Goal: Task Accomplishment & Management: Manage account settings

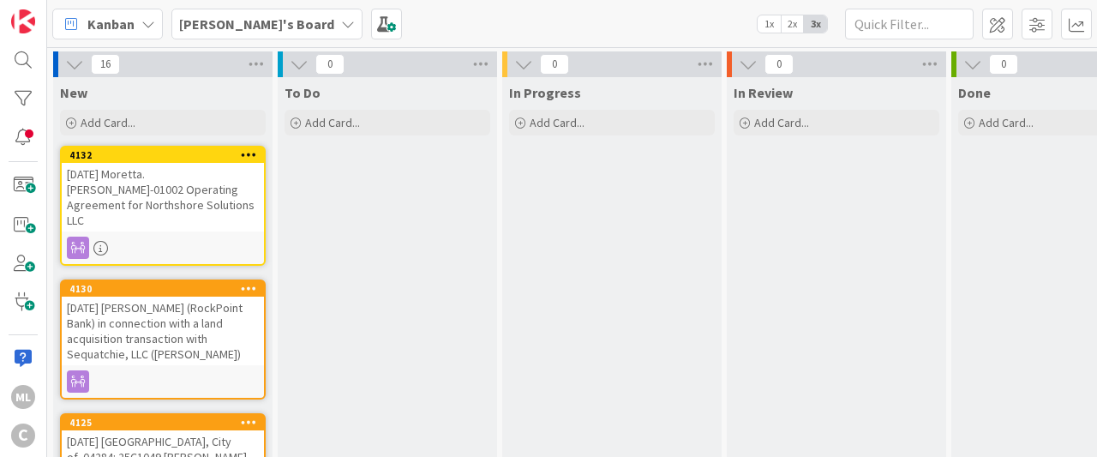
click at [248, 25] on b "[PERSON_NAME]'s Board" at bounding box center [256, 23] width 155 height 17
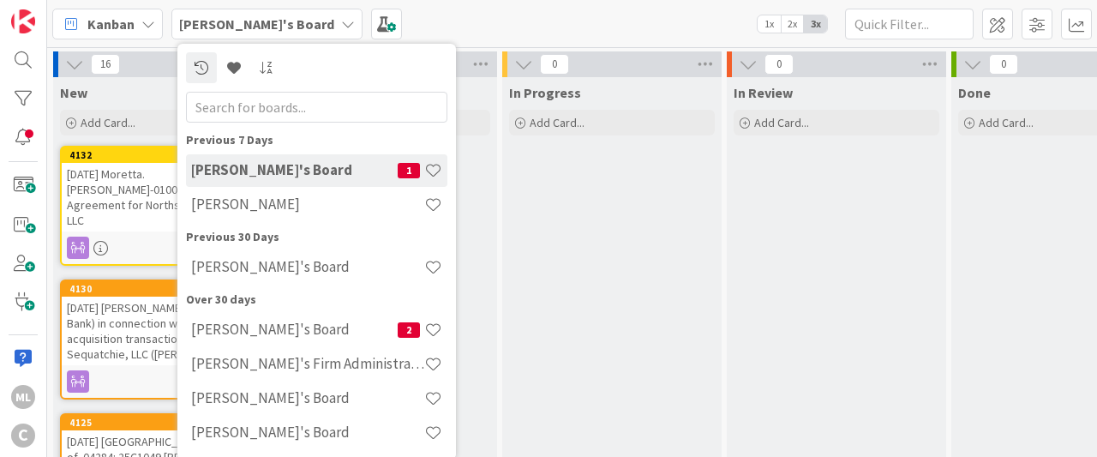
click at [563, 11] on div "Kanban Mark's Board Previous 7 Days Mark's Board 1 Lee Mangum Previous 30 Days …" at bounding box center [572, 23] width 1050 height 47
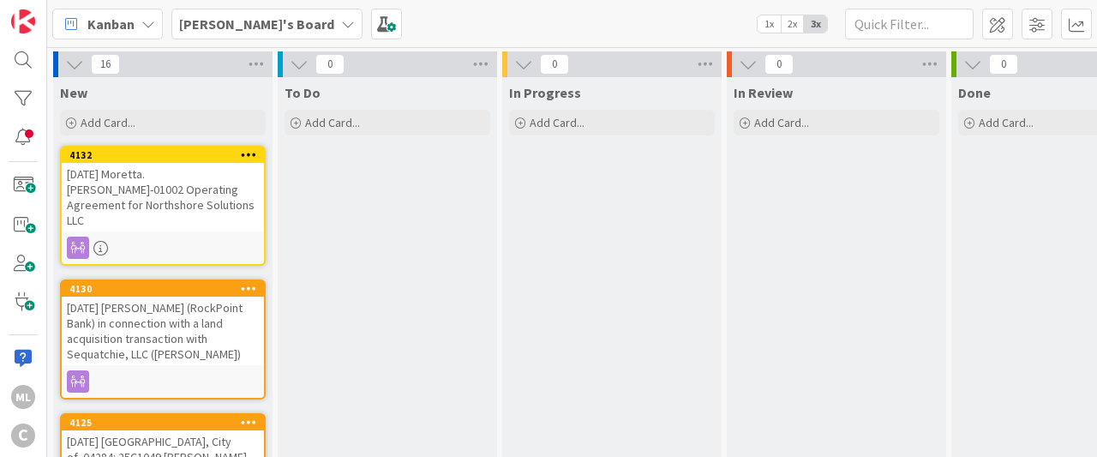
click at [341, 23] on icon at bounding box center [348, 24] width 14 height 14
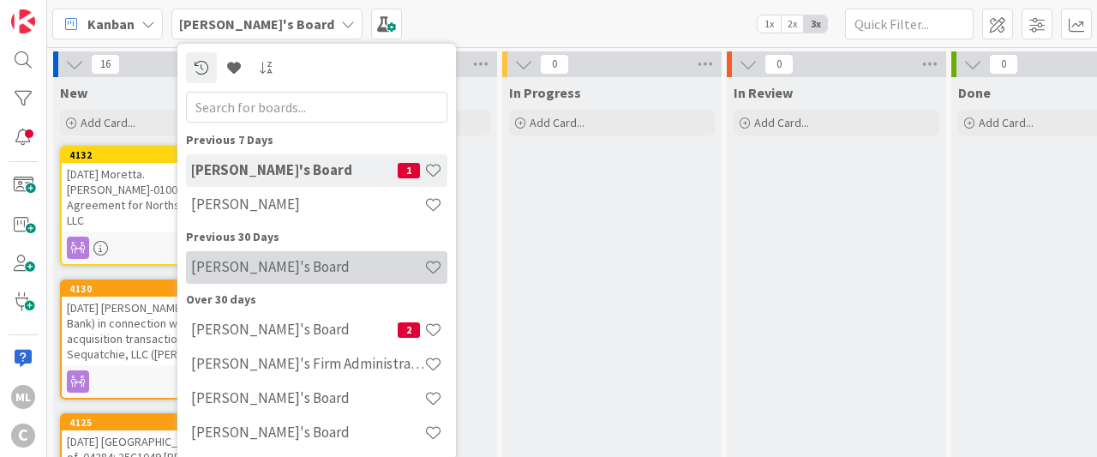
scroll to position [2, 0]
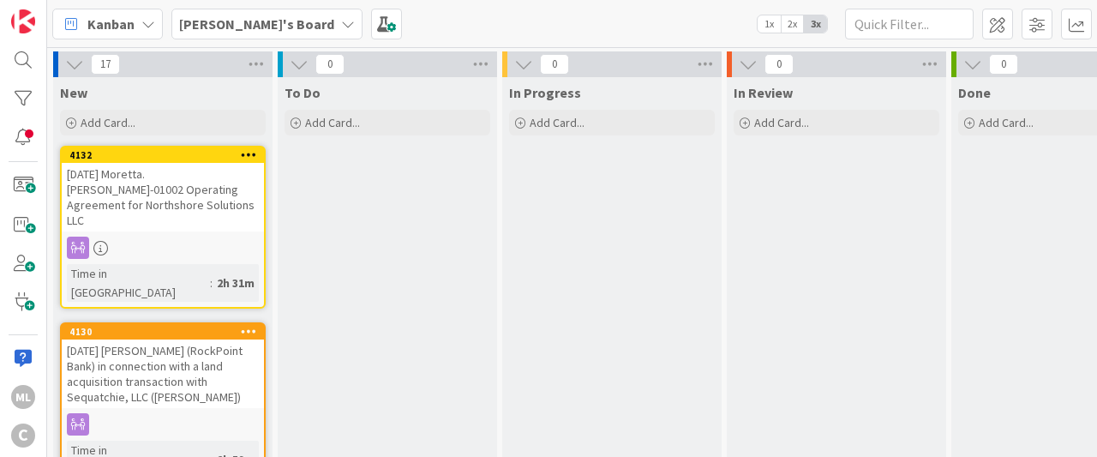
click at [243, 25] on b "Mark's Board" at bounding box center [256, 23] width 155 height 17
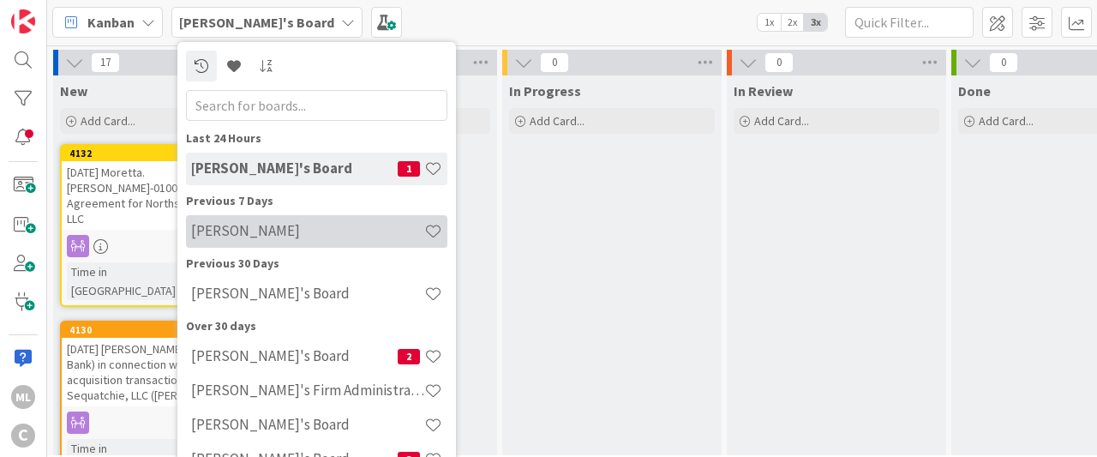
scroll to position [50, 0]
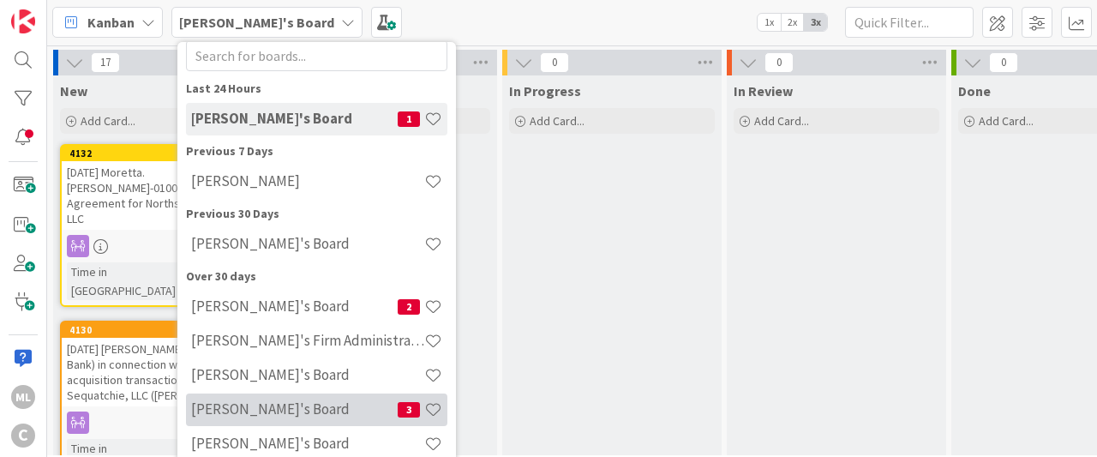
click at [287, 419] on div "Amber's Board 3" at bounding box center [316, 409] width 261 height 33
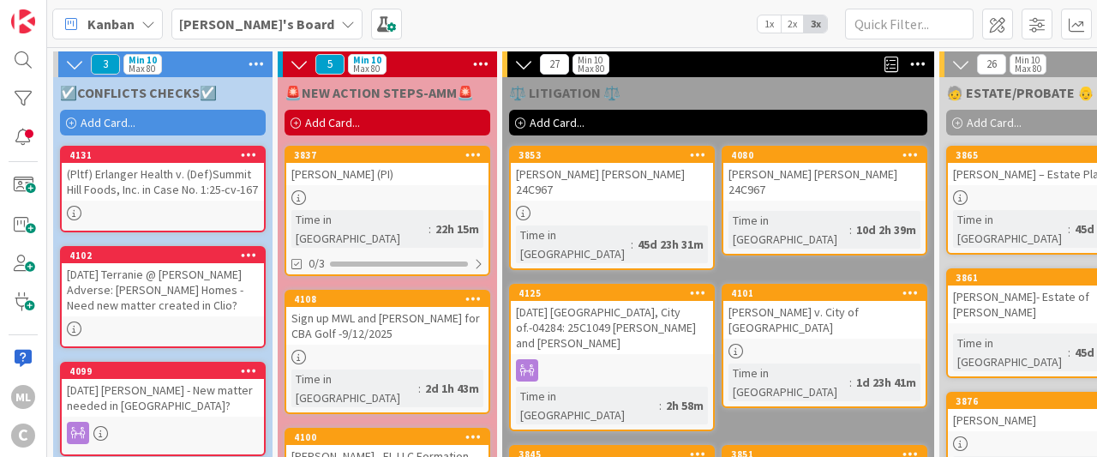
click at [0, 1] on div "ML C" at bounding box center [23, 228] width 47 height 457
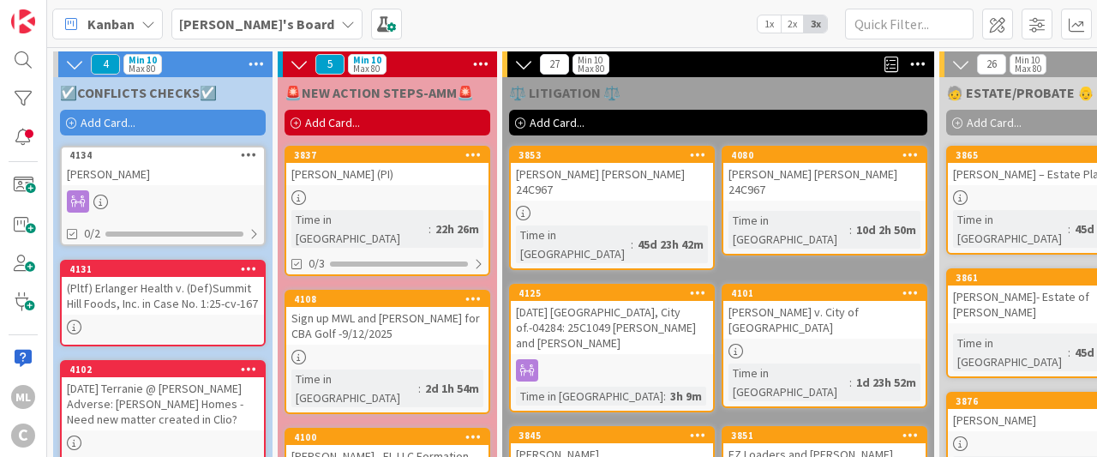
click at [243, 20] on b "[PERSON_NAME]'s Board" at bounding box center [256, 23] width 155 height 17
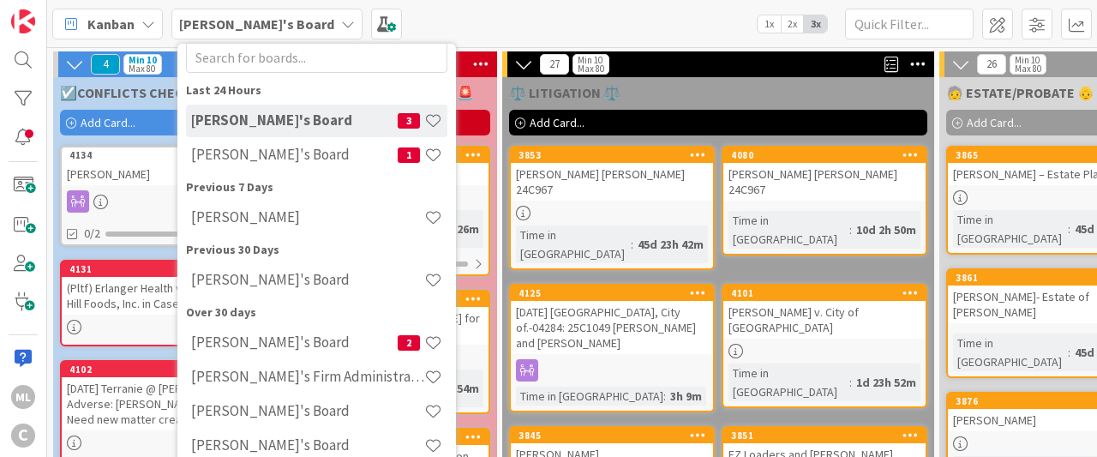
scroll to position [50, 0]
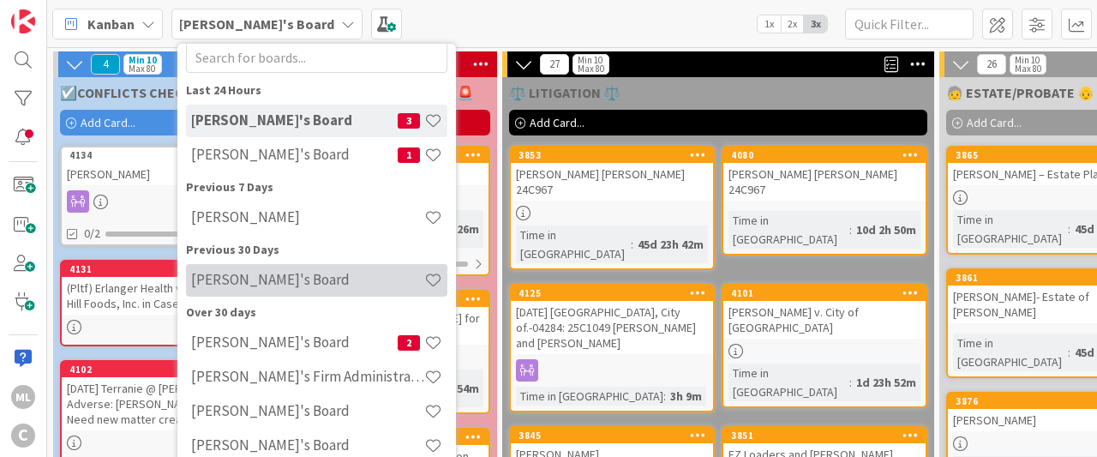
click at [258, 273] on h4 "Richard's Board" at bounding box center [307, 279] width 233 height 17
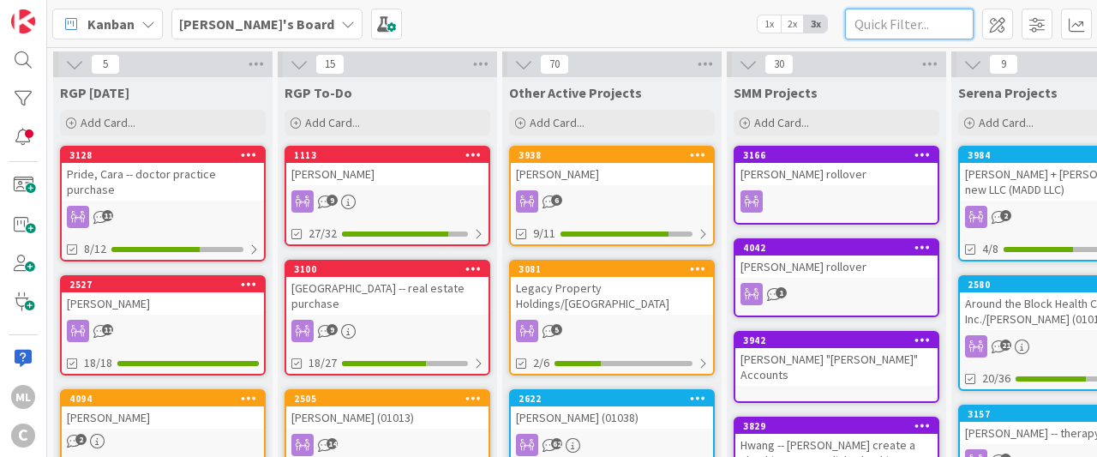
click at [909, 21] on input "text" at bounding box center [909, 24] width 129 height 31
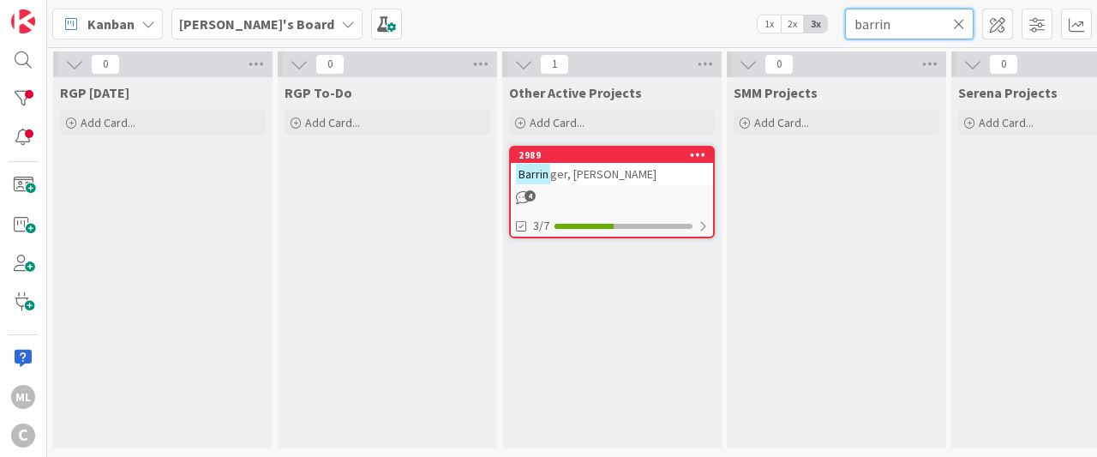
type input "barrin"
click at [654, 176] on div "Barrin ger, Tom" at bounding box center [612, 174] width 202 height 22
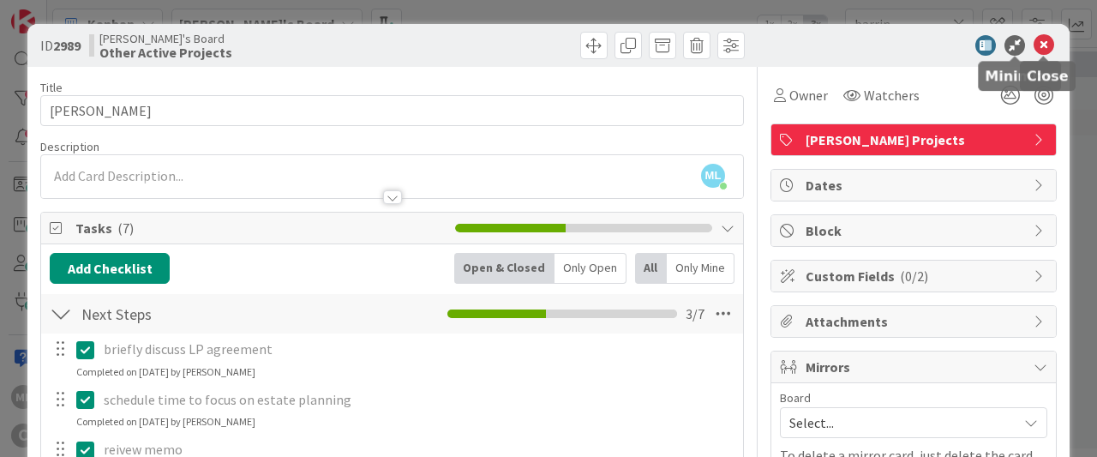
click at [1048, 46] on icon at bounding box center [1043, 45] width 21 height 21
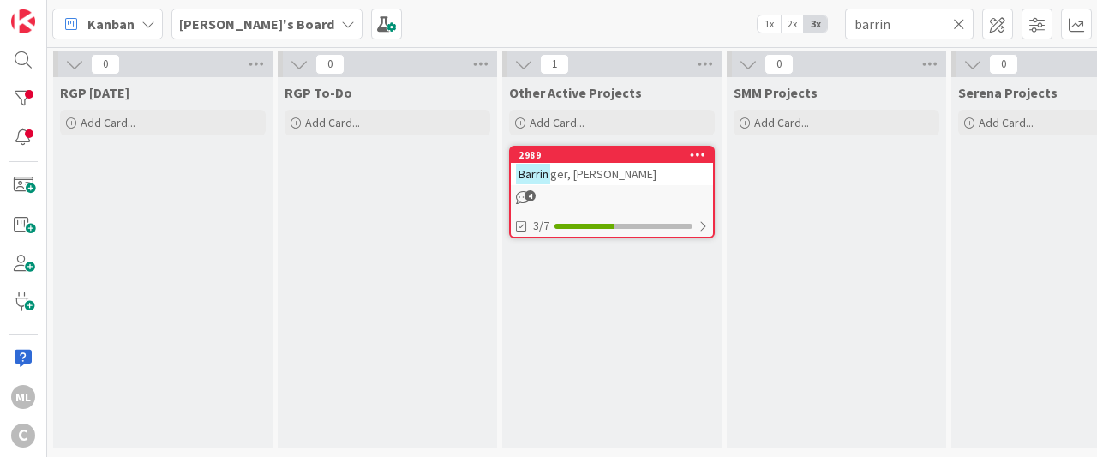
click at [604, 172] on div "Barrin ger, Tom" at bounding box center [612, 174] width 202 height 22
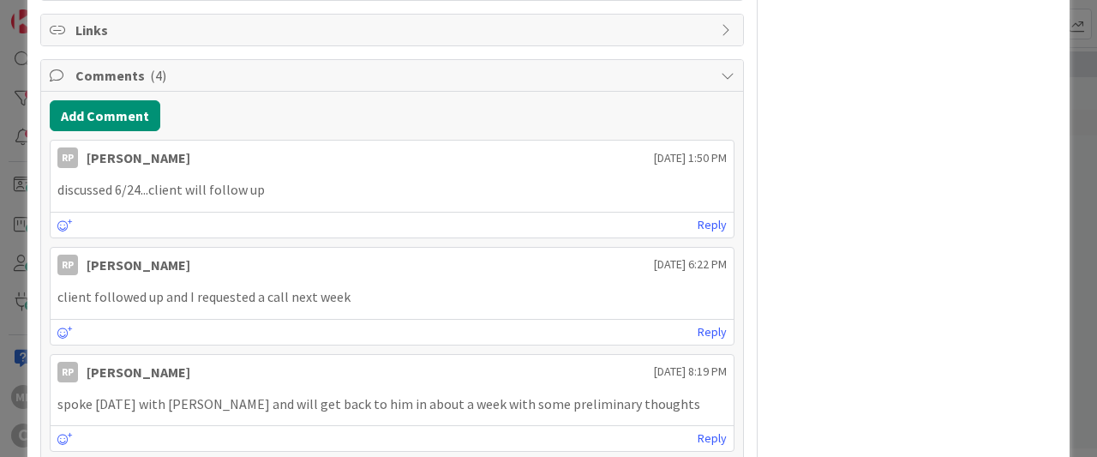
scroll to position [675, 0]
click at [114, 108] on button "Add Comment" at bounding box center [105, 116] width 111 height 31
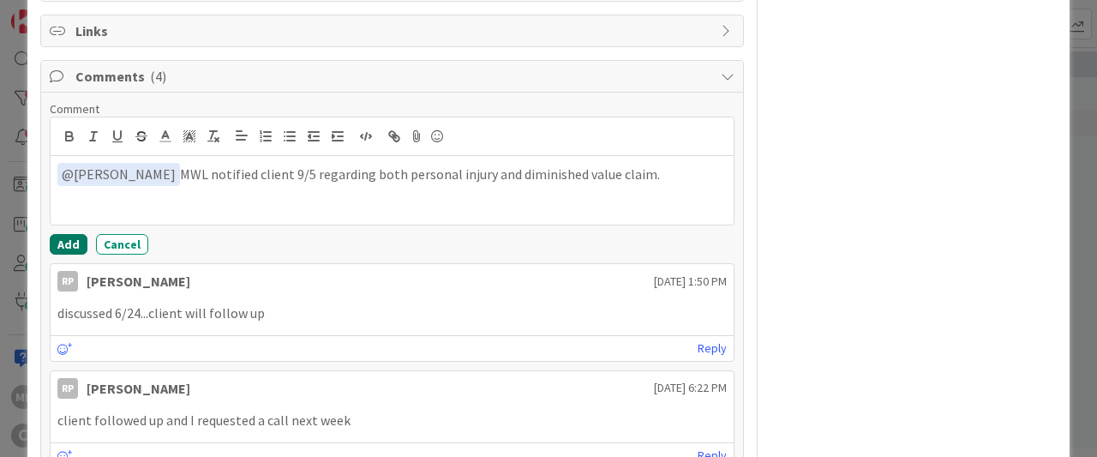
click at [54, 243] on button "Add" at bounding box center [69, 244] width 38 height 21
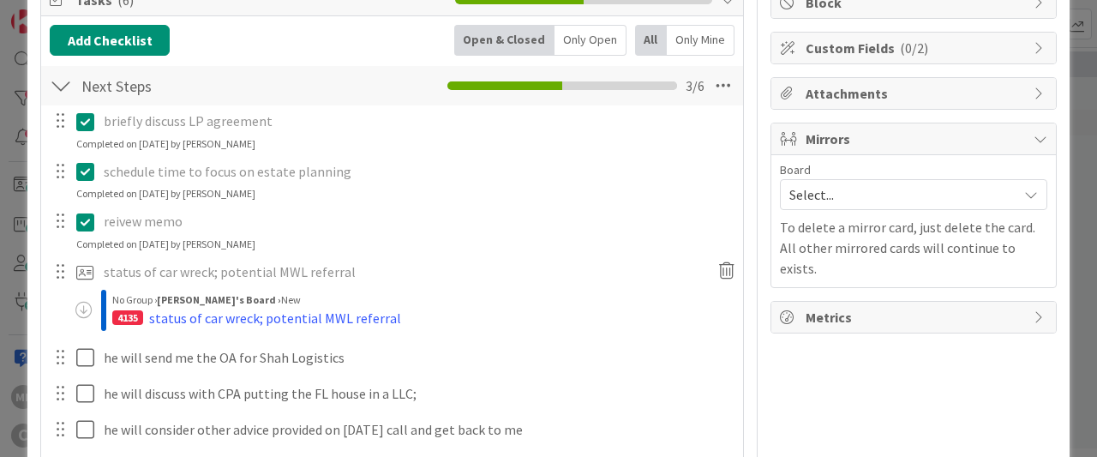
scroll to position [229, 0]
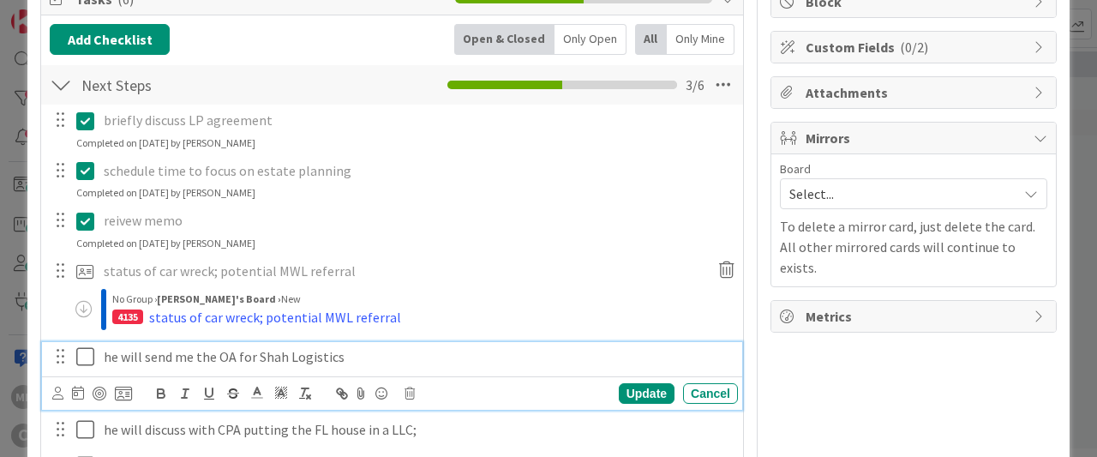
click at [121, 360] on p "he will send me the OA for Shah Logistics" at bounding box center [417, 357] width 627 height 20
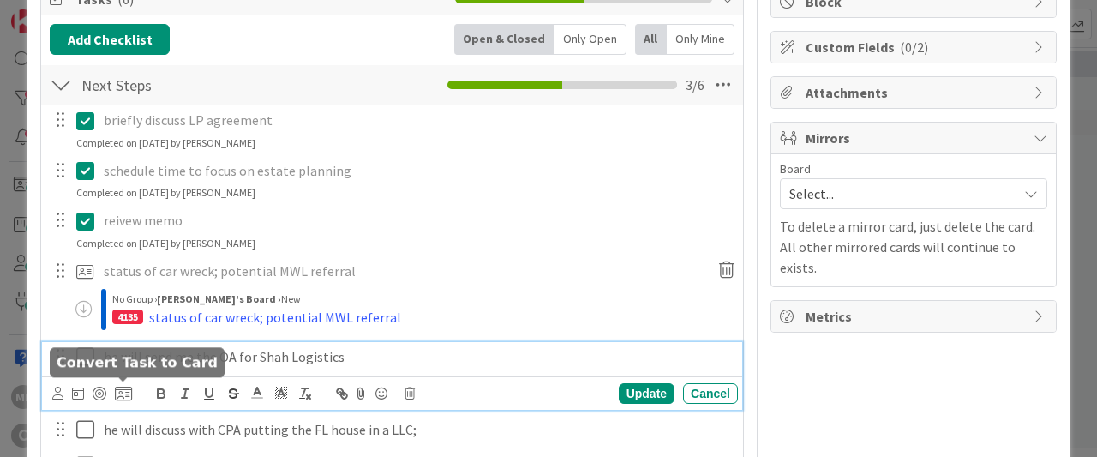
click at [127, 397] on icon at bounding box center [123, 393] width 17 height 15
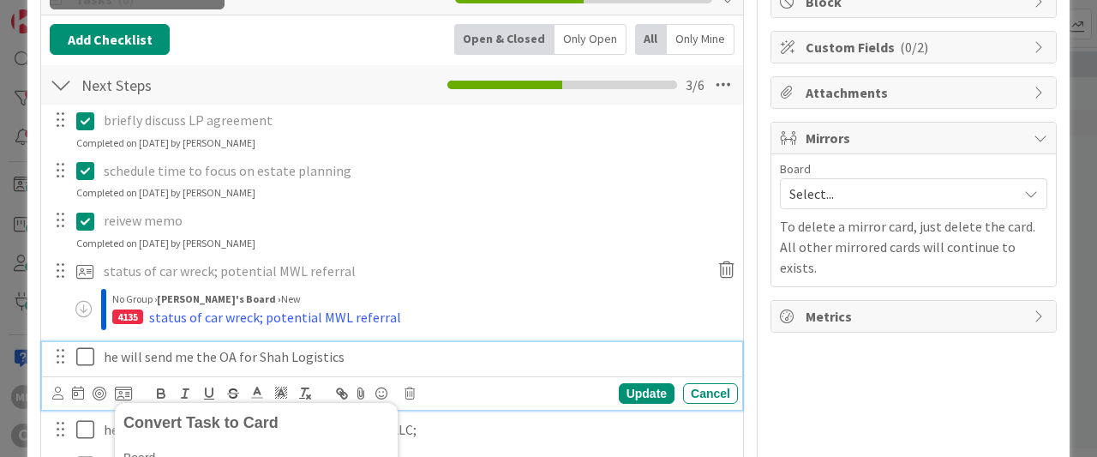
scroll to position [653, 0]
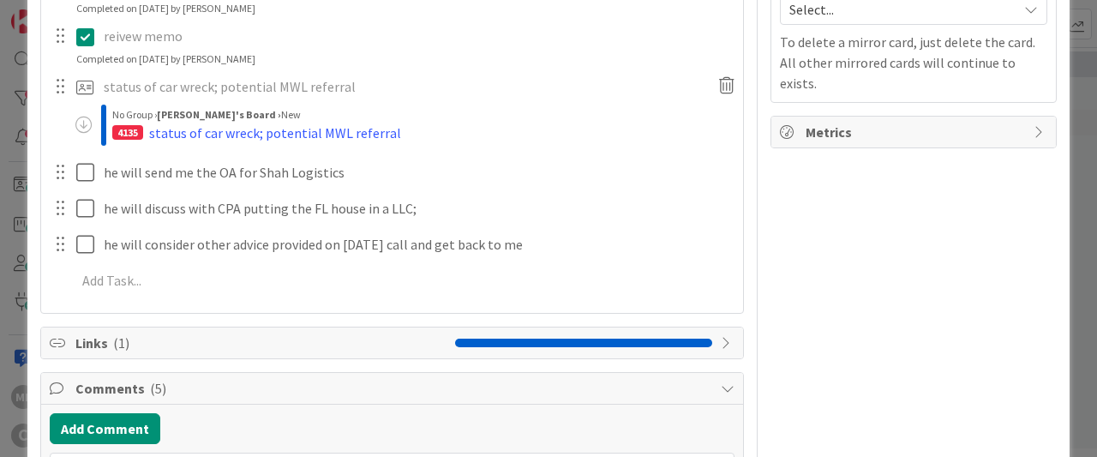
scroll to position [412, 0]
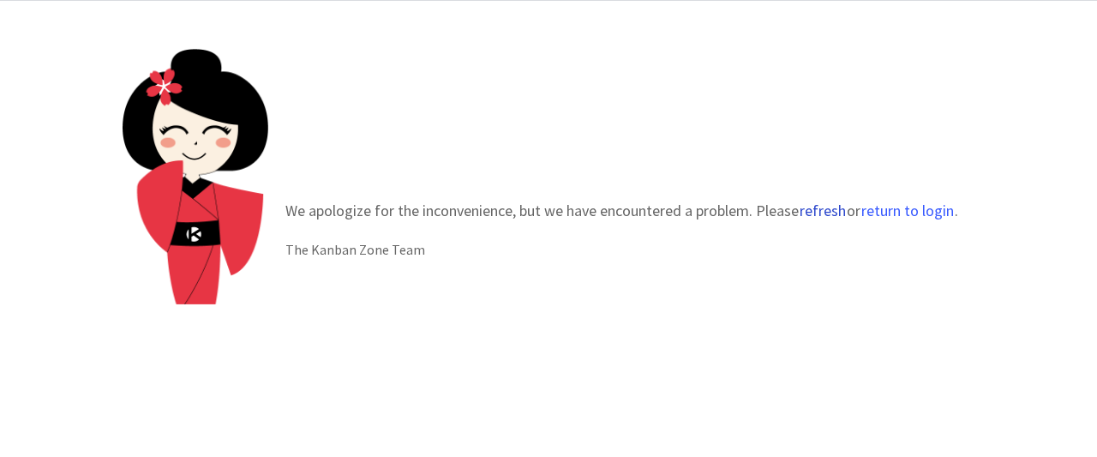
click at [812, 211] on button "refresh" at bounding box center [823, 210] width 48 height 17
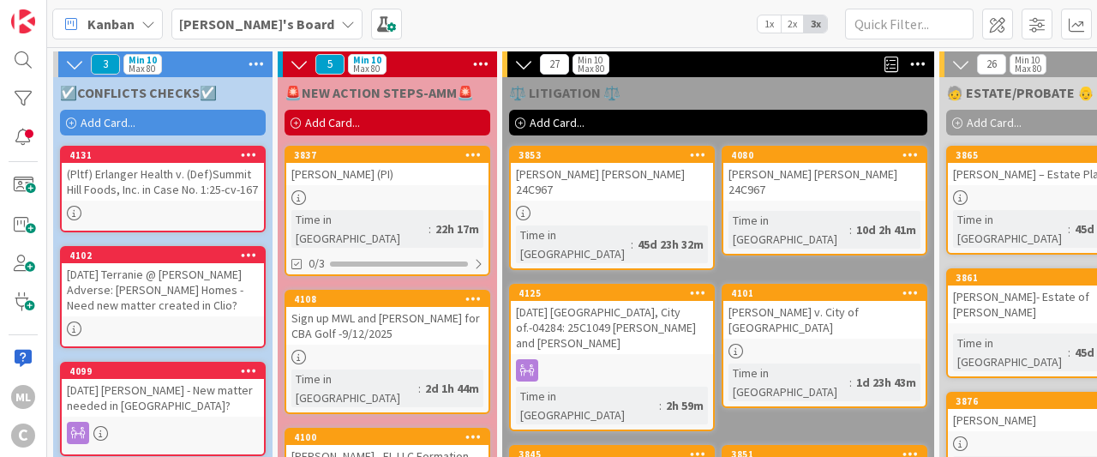
click at [287, 21] on div "[PERSON_NAME]'s Board" at bounding box center [266, 24] width 191 height 31
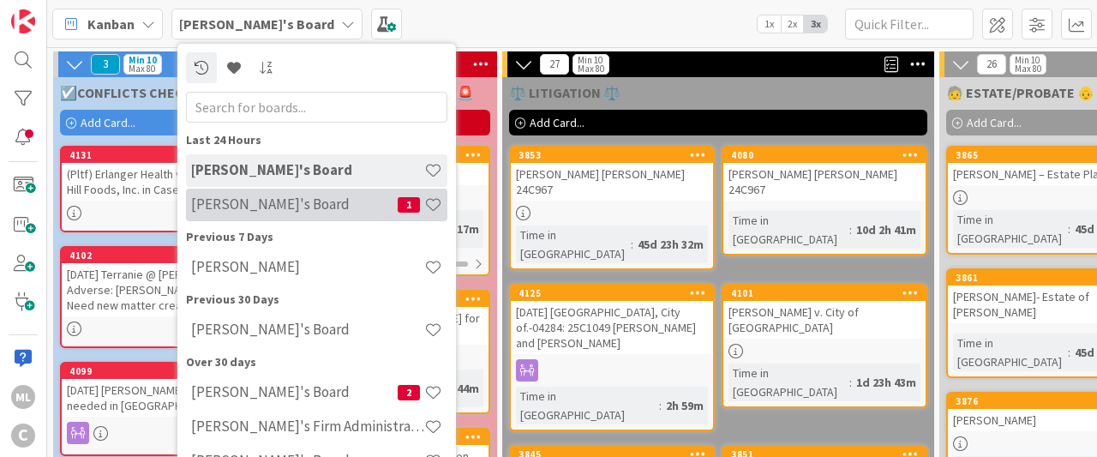
click at [244, 217] on div "Mark's Board 1" at bounding box center [316, 205] width 261 height 33
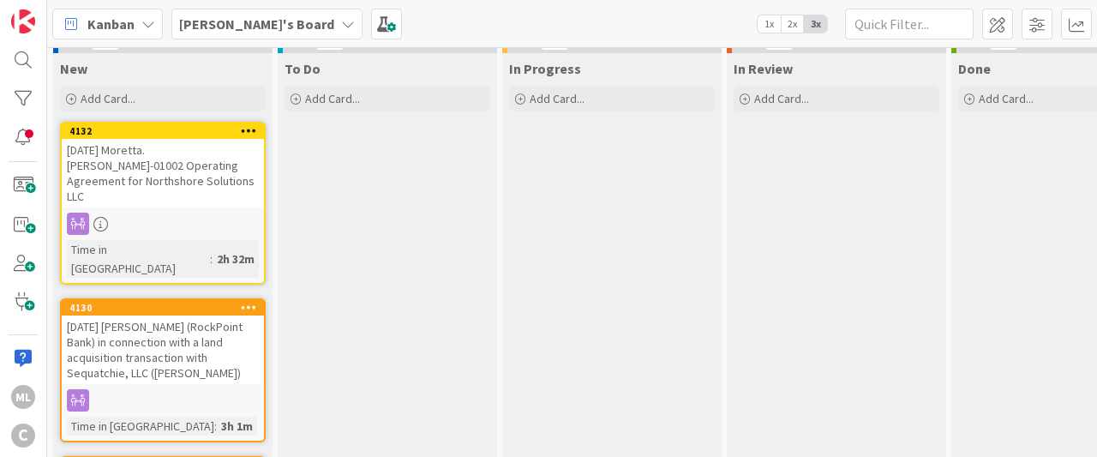
scroll to position [23, 0]
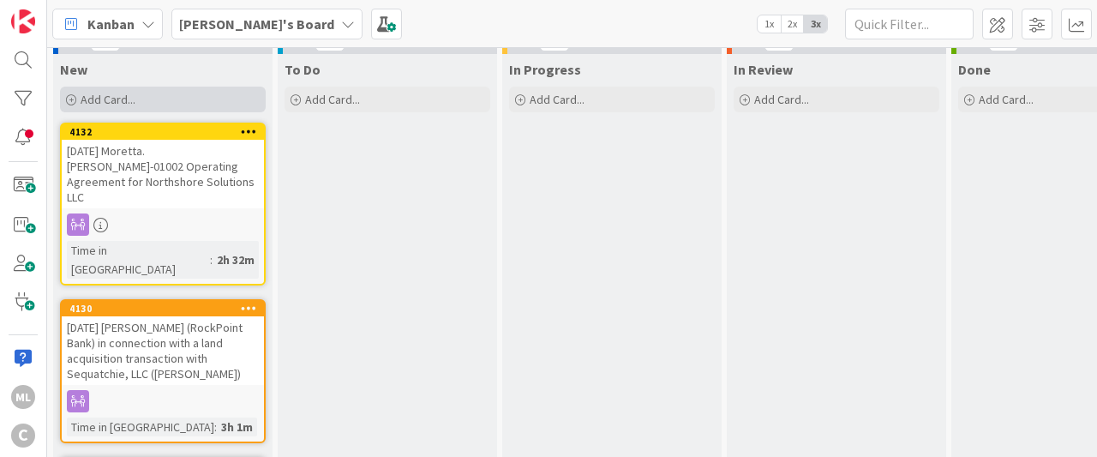
click at [92, 99] on span "Add Card..." at bounding box center [108, 99] width 55 height 15
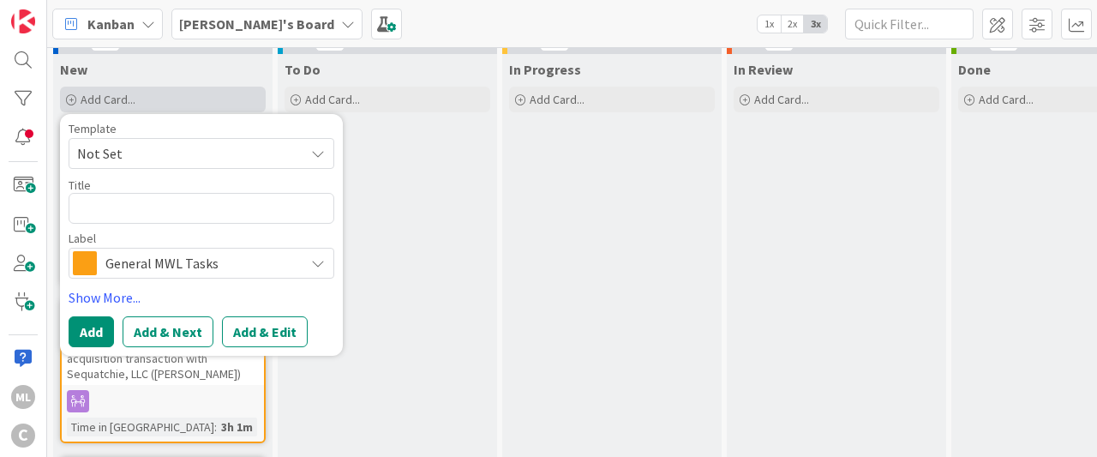
type textarea "x"
type textarea "a"
type textarea "x"
type textarea "aM"
type textarea "x"
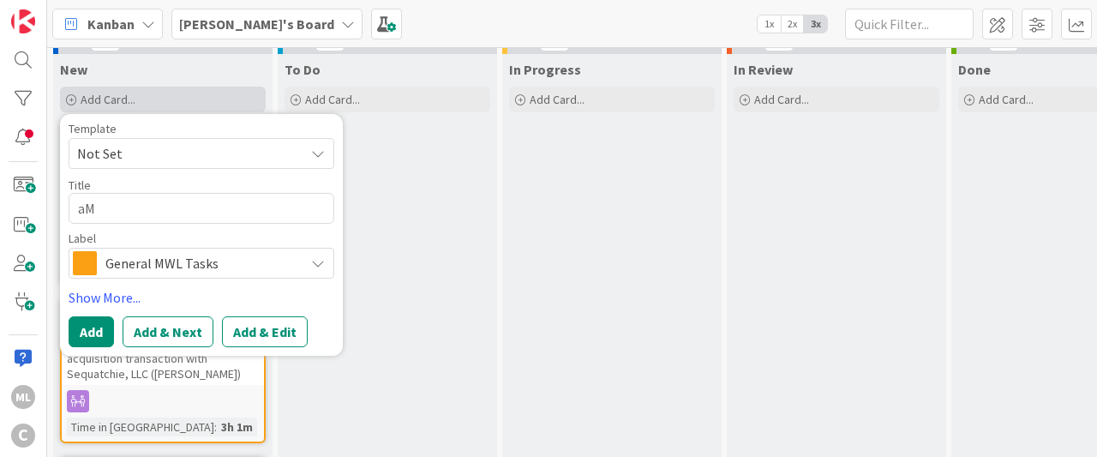
type textarea "aMb"
type textarea "x"
type textarea "aMbe"
type textarea "x"
type textarea "aMber"
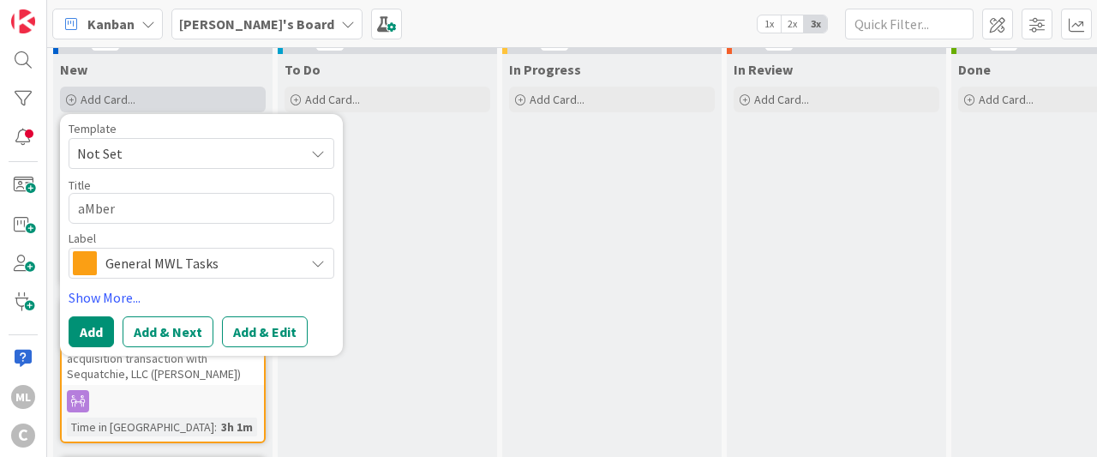
type textarea "x"
type textarea "aMbe"
type textarea "x"
type textarea "aMb"
type textarea "x"
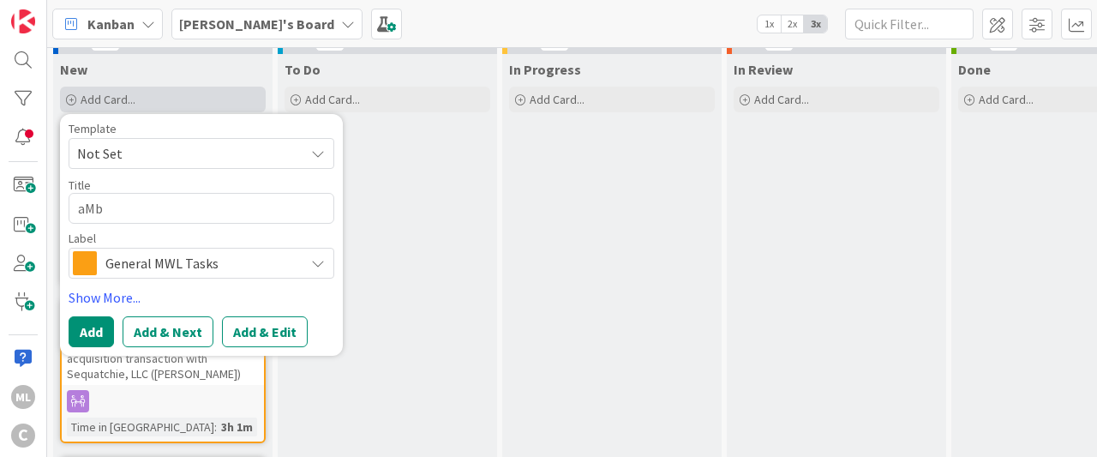
type textarea "aM"
type textarea "x"
type textarea "a"
type textarea "x"
type textarea "a"
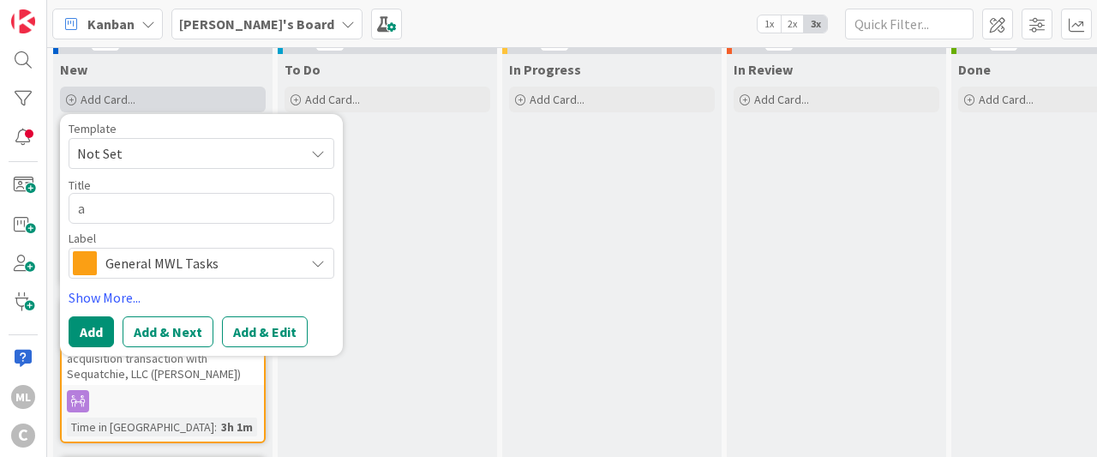
type textarea "x"
type textarea "aMB"
type textarea "x"
type textarea "aMBE"
type textarea "x"
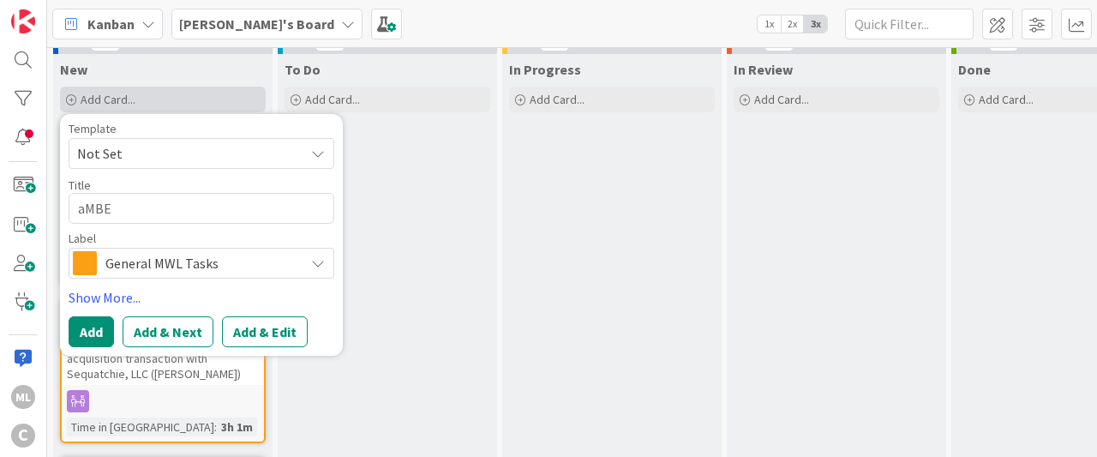
type textarea "aMBER"
type textarea "x"
type textarea "aMBER"
type textarea "x"
type textarea "aMBER"
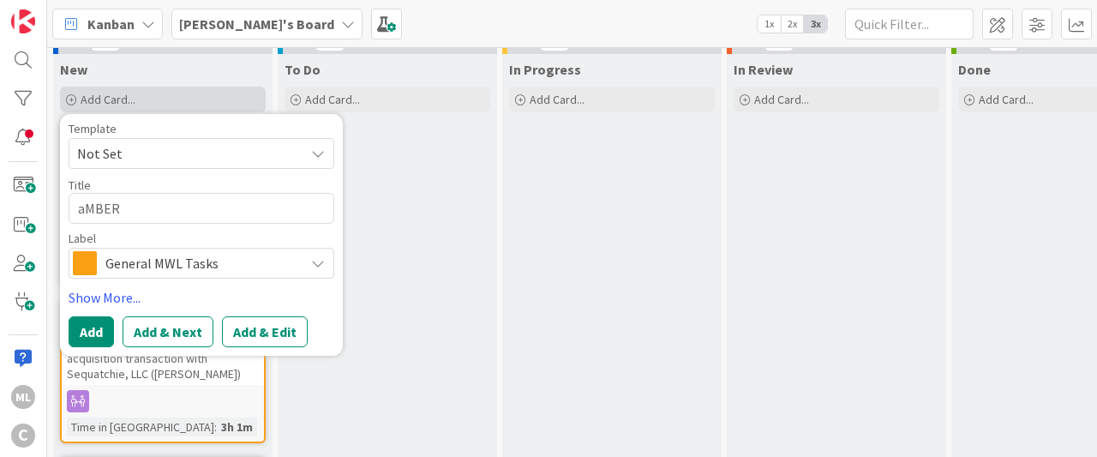
type textarea "x"
type textarea "aMBE"
type textarea "x"
type textarea "aMB"
type textarea "x"
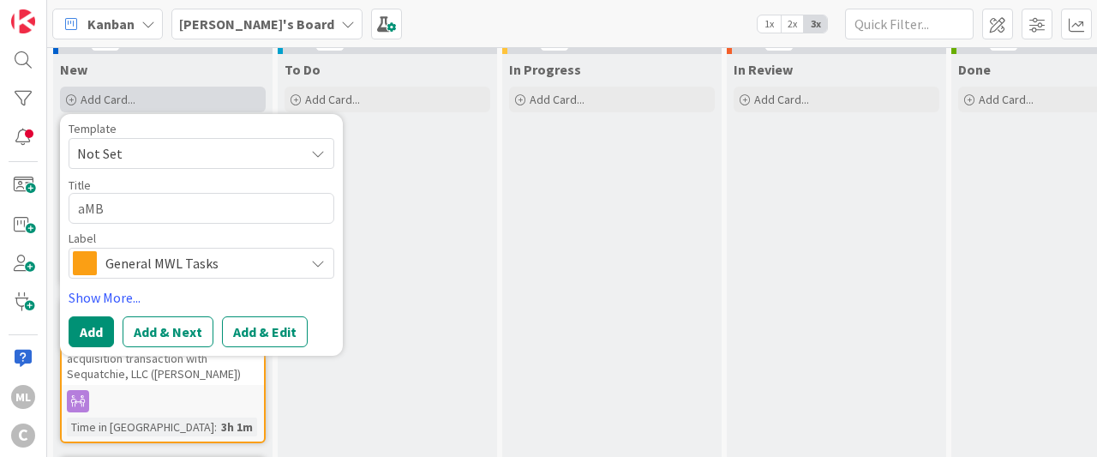
type textarea "aM"
type textarea "x"
type textarea "a"
type textarea "x"
type textarea "A"
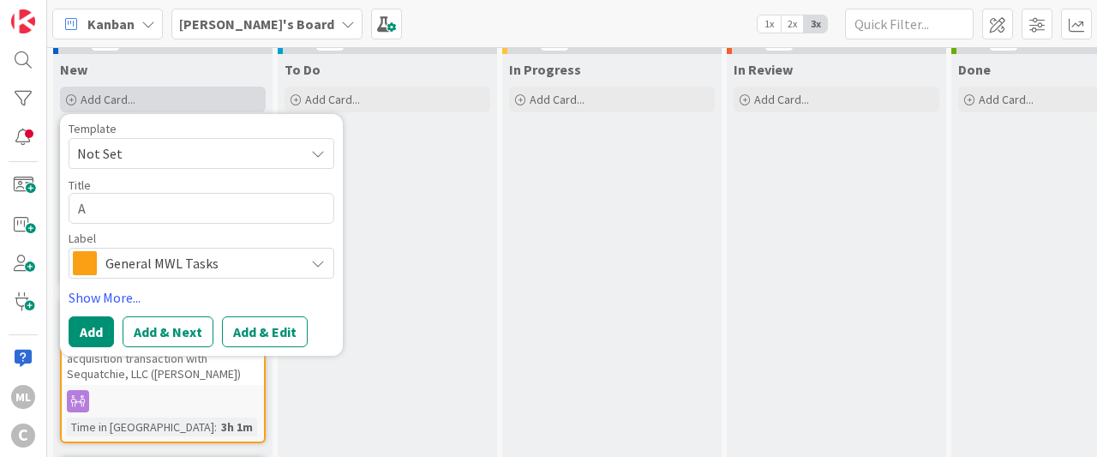
type textarea "x"
type textarea "Am"
type textarea "x"
type textarea "Amb"
type textarea "x"
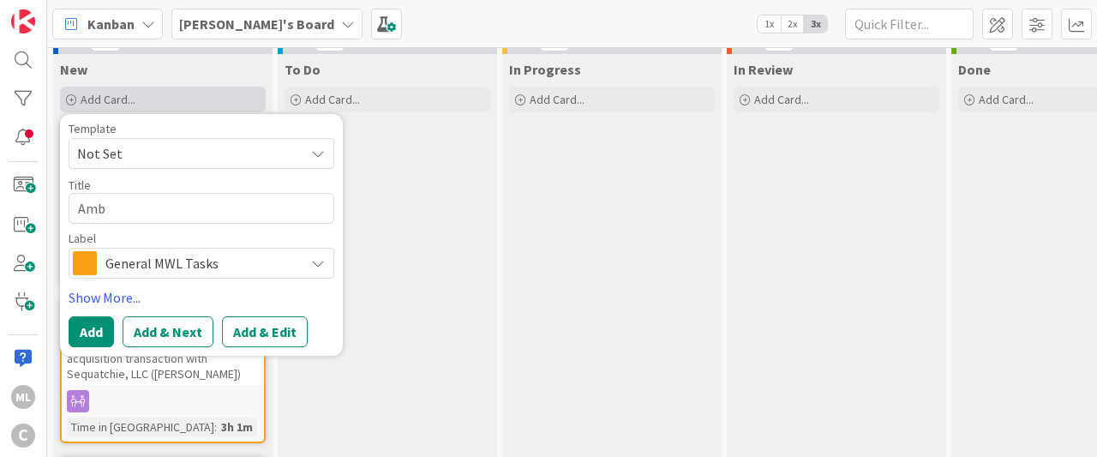
type textarea "Ambe"
type textarea "x"
type textarea "Amber"
type textarea "x"
type textarea "Amber M"
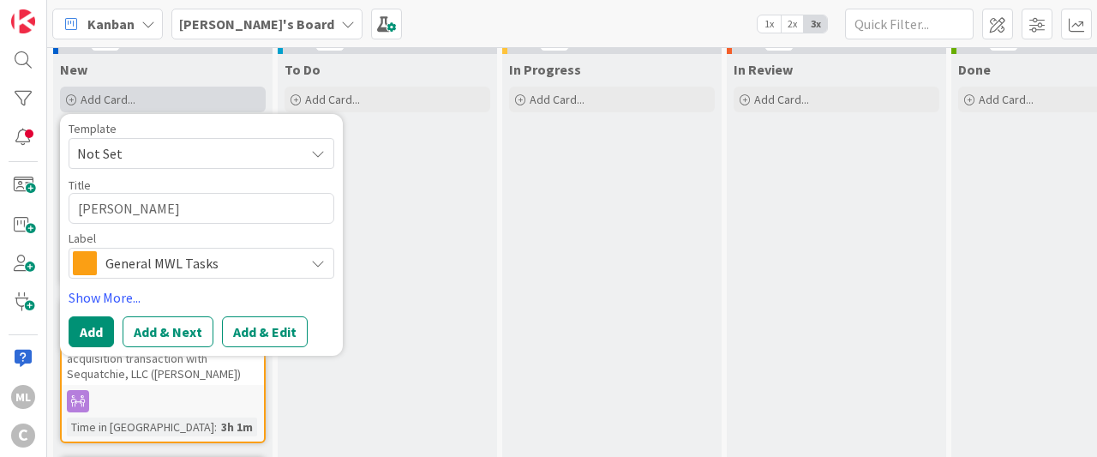
type textarea "x"
type textarea "Amber Mc"
type textarea "x"
type textarea "Amber McG"
type textarea "x"
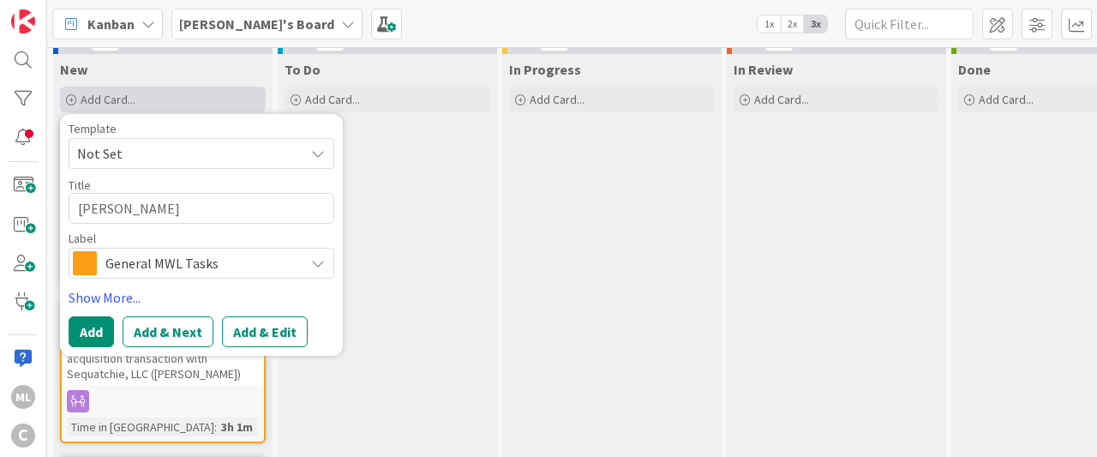
type textarea "Amber McGe"
type textarea "x"
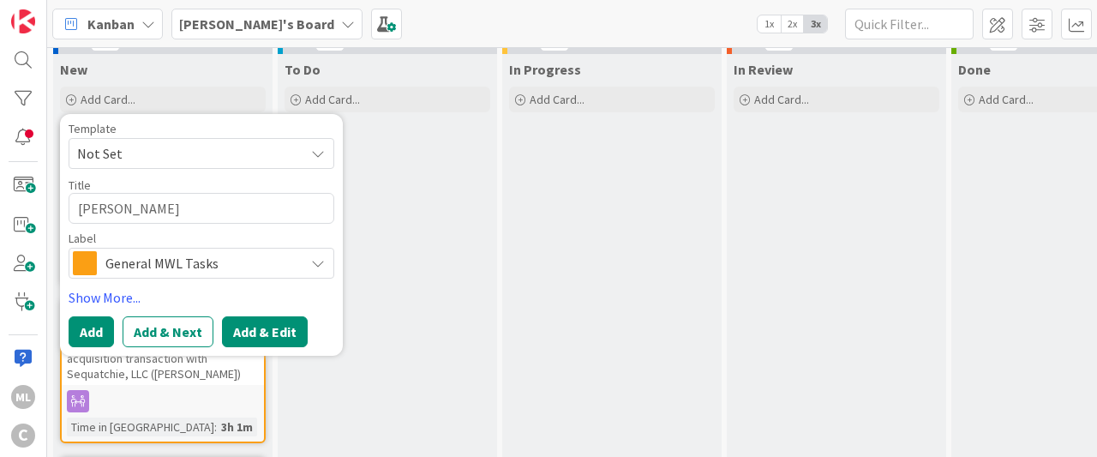
type textarea "[PERSON_NAME]"
click at [275, 335] on button "Add & Edit" at bounding box center [265, 331] width 86 height 31
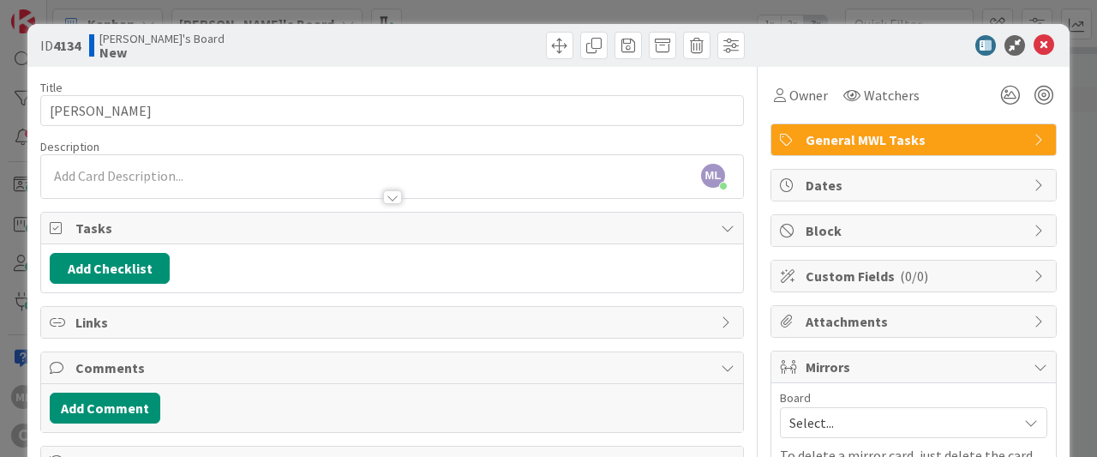
click at [108, 178] on div at bounding box center [392, 180] width 702 height 35
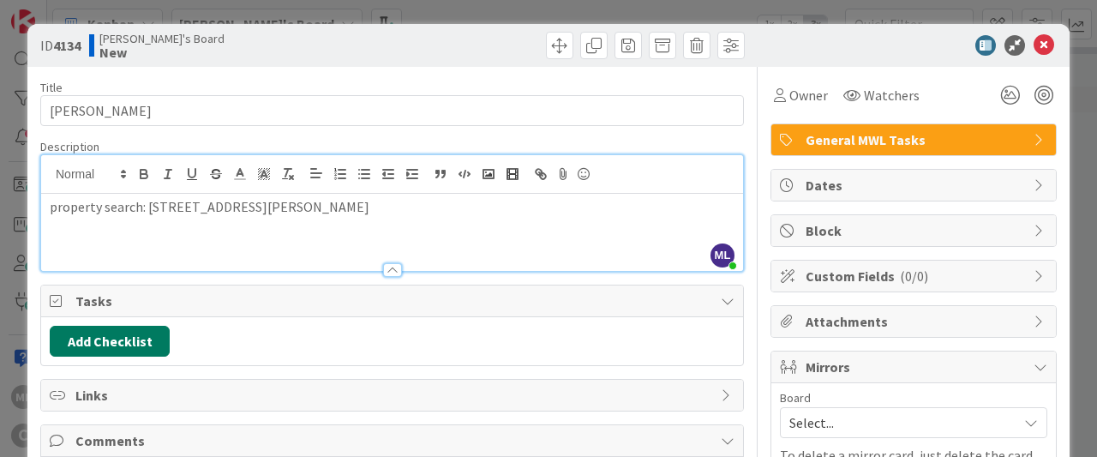
click at [116, 332] on button "Add Checklist" at bounding box center [110, 341] width 120 height 31
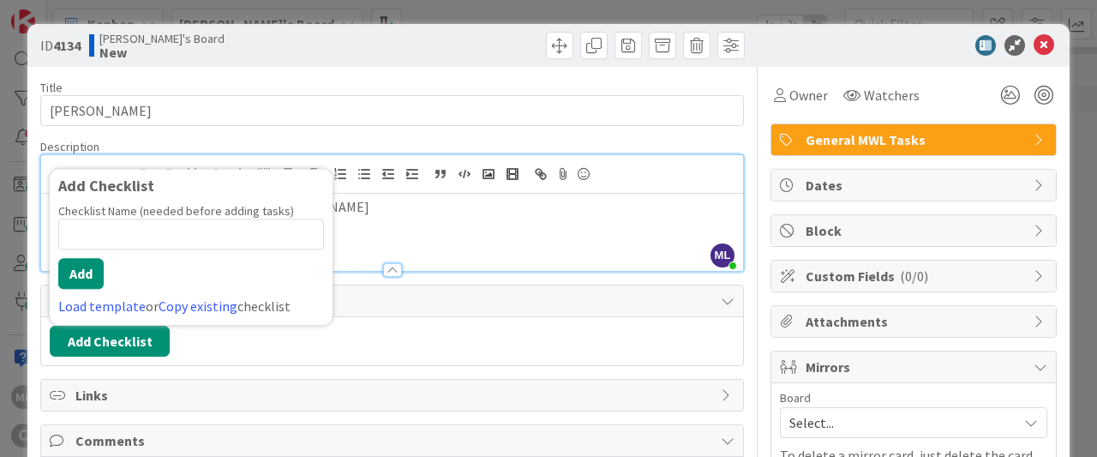
click at [385, 197] on p "property search: 100 Soddy Lane" at bounding box center [392, 207] width 685 height 20
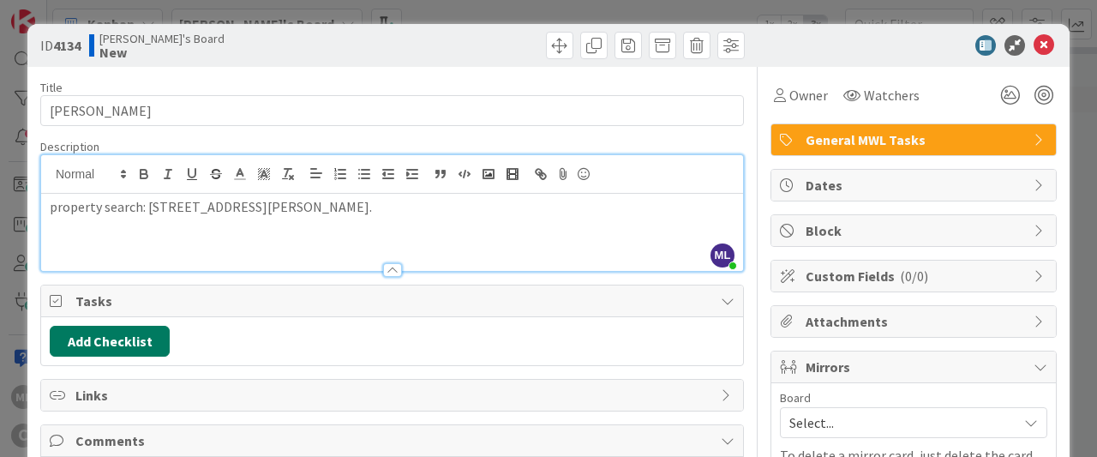
click at [133, 343] on button "Add Checklist" at bounding box center [110, 341] width 120 height 31
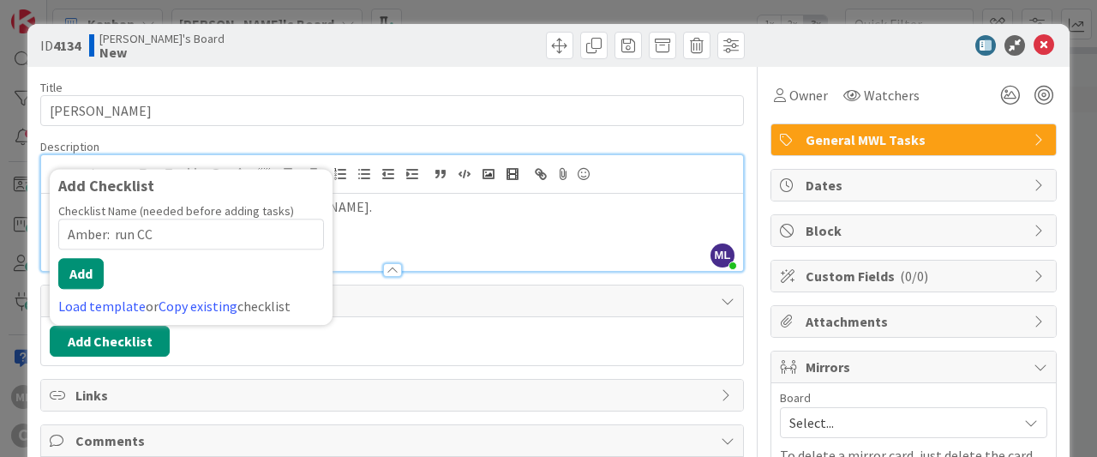
drag, startPoint x: 193, startPoint y: 233, endPoint x: 0, endPoint y: 242, distance: 193.0
click at [58, 242] on input "Amber: run CC" at bounding box center [191, 234] width 266 height 31
type input "N"
type input "CL"
click at [74, 268] on button "Add" at bounding box center [80, 273] width 45 height 31
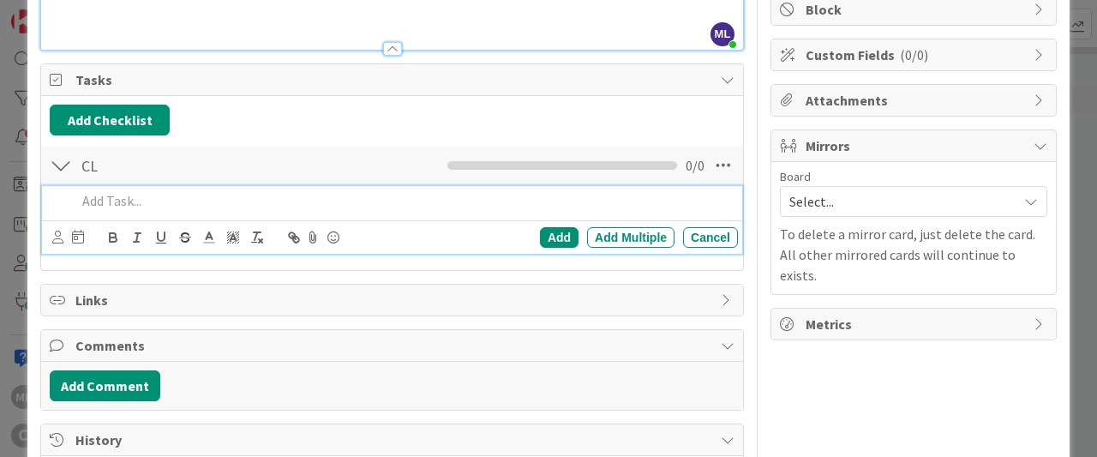
scroll to position [219, 0]
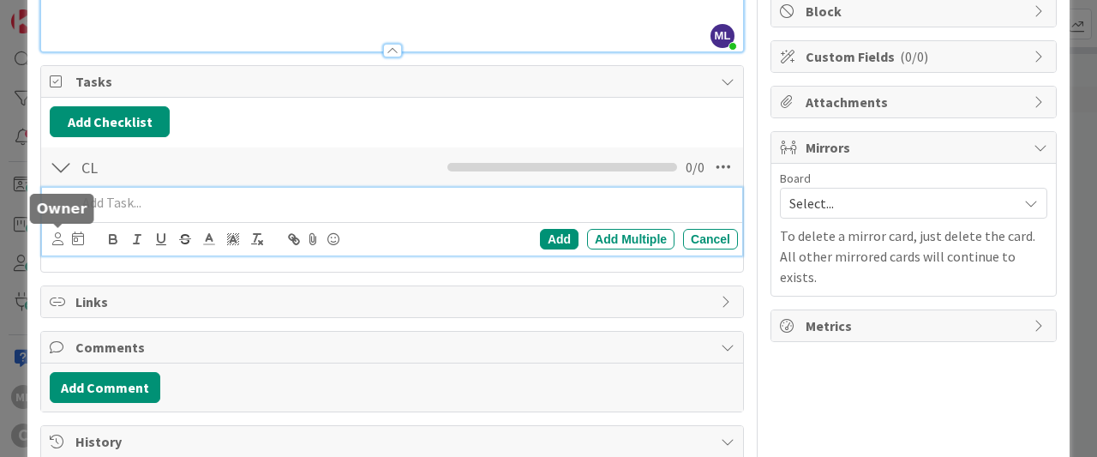
click at [61, 237] on icon at bounding box center [57, 238] width 11 height 13
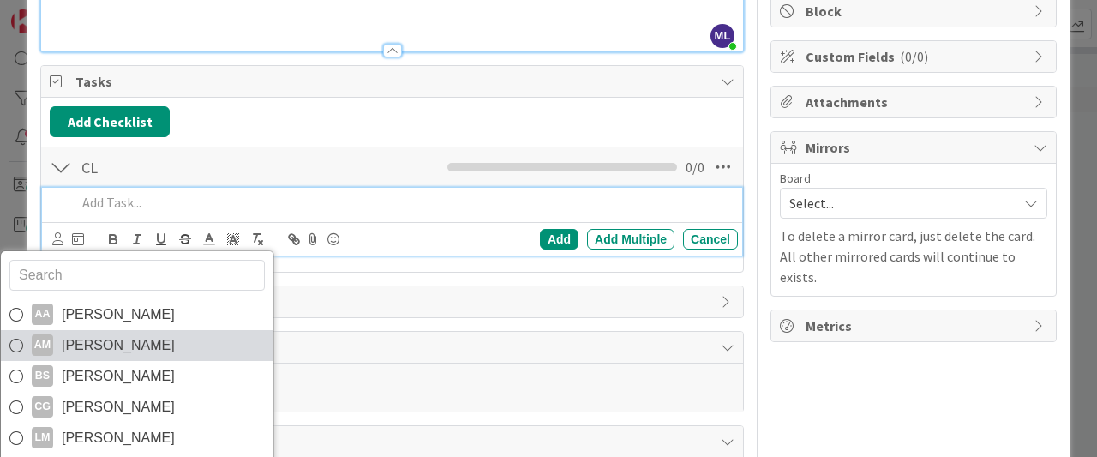
click at [93, 340] on span "[PERSON_NAME]" at bounding box center [118, 345] width 113 height 26
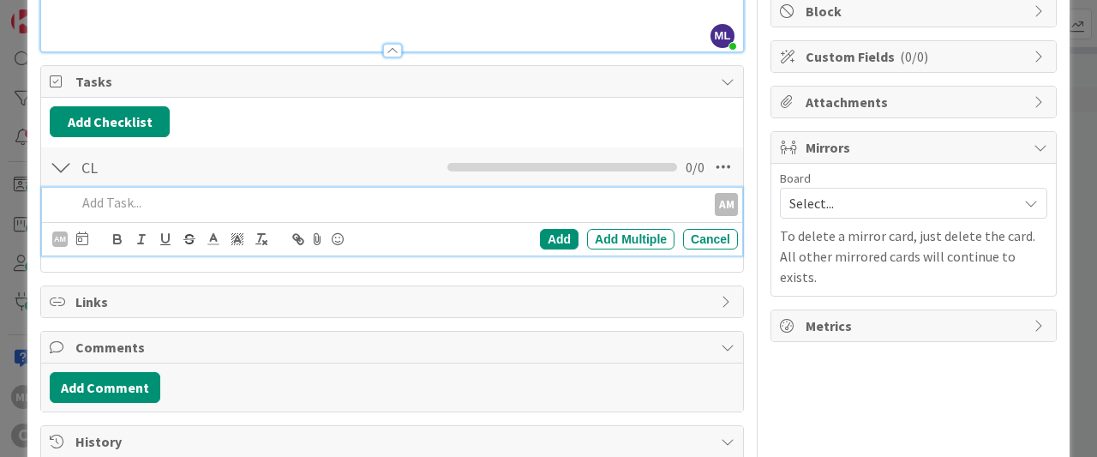
click at [174, 196] on p at bounding box center [387, 203] width 623 height 20
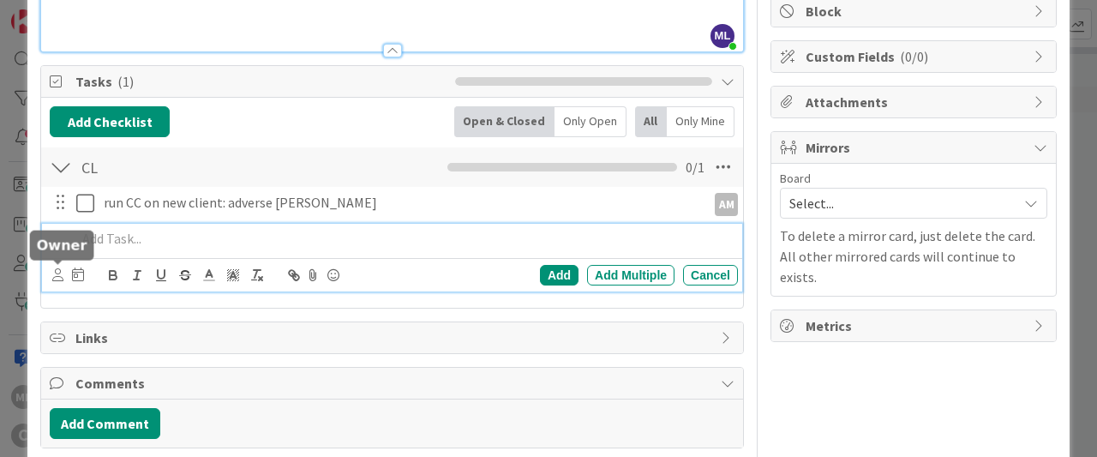
click at [63, 271] on icon at bounding box center [57, 274] width 11 height 13
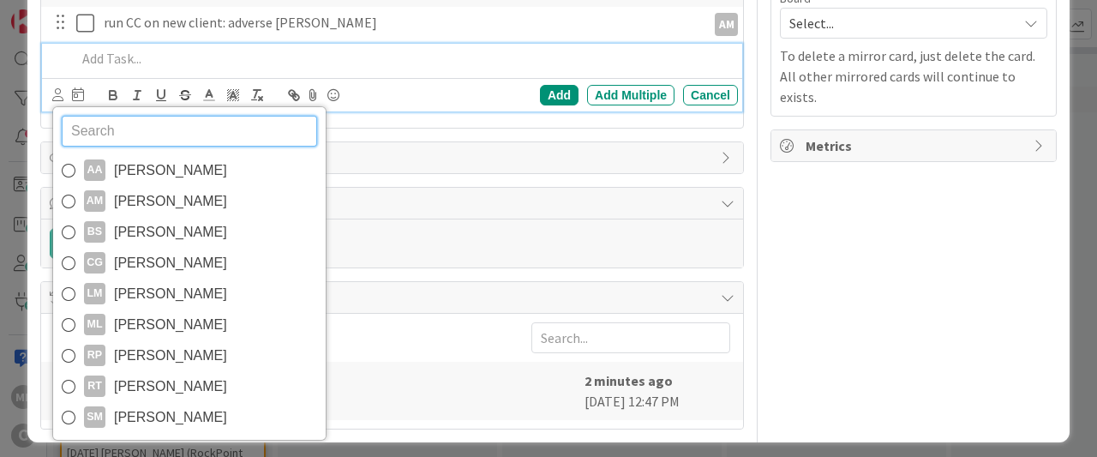
scroll to position [399, 0]
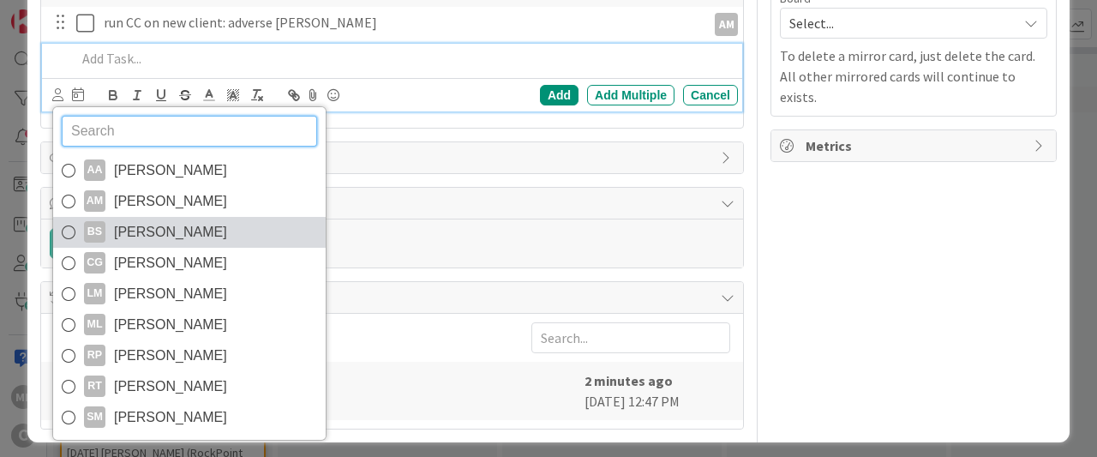
click at [105, 231] on link "BS Brooke Smith" at bounding box center [189, 232] width 273 height 31
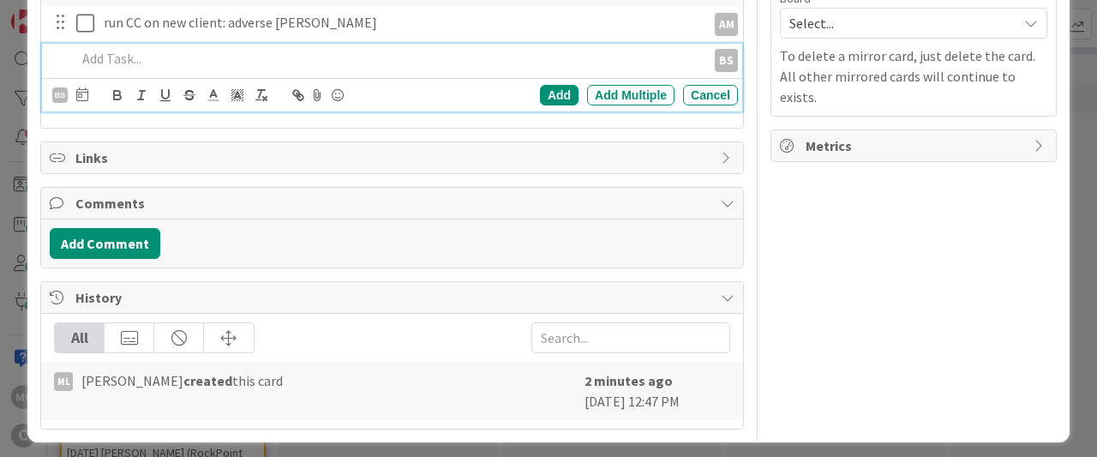
click at [129, 57] on p at bounding box center [387, 59] width 623 height 20
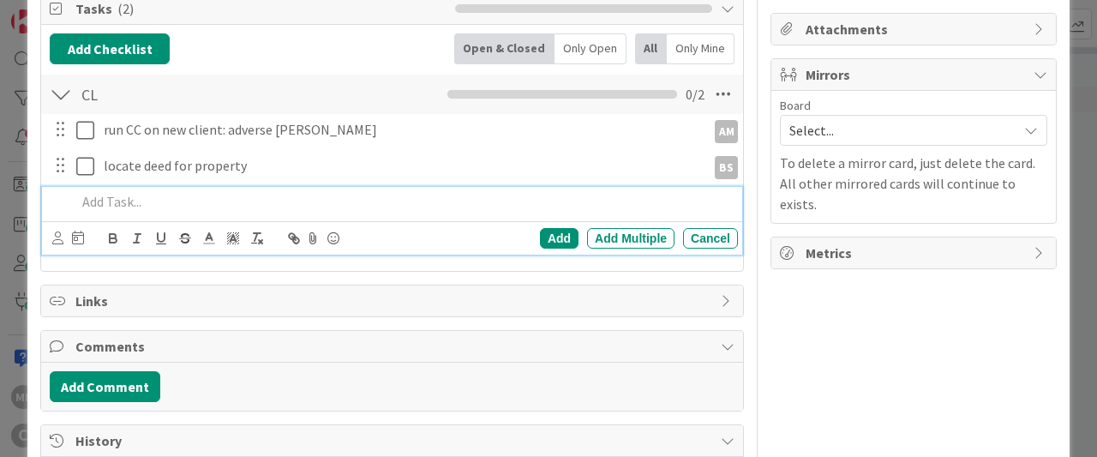
scroll to position [287, 0]
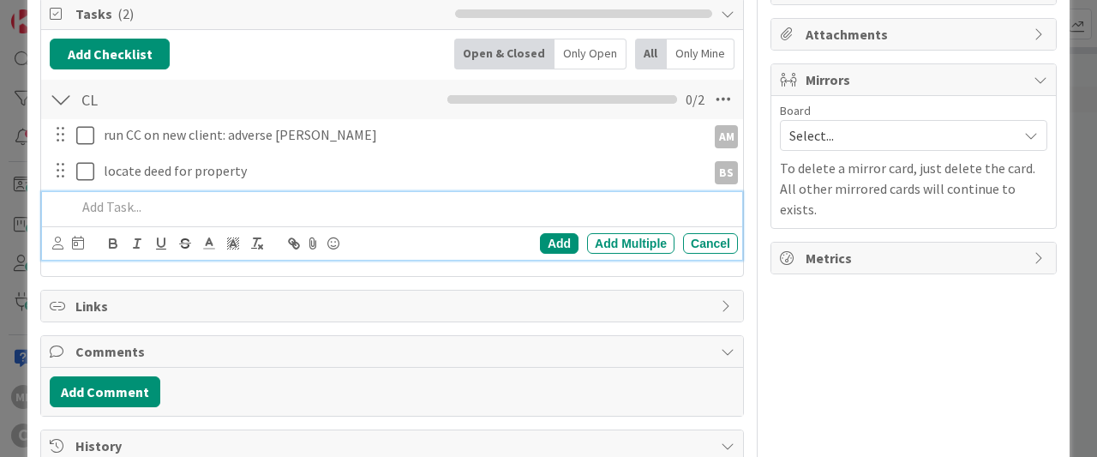
click at [812, 131] on span "Select..." at bounding box center [898, 135] width 219 height 24
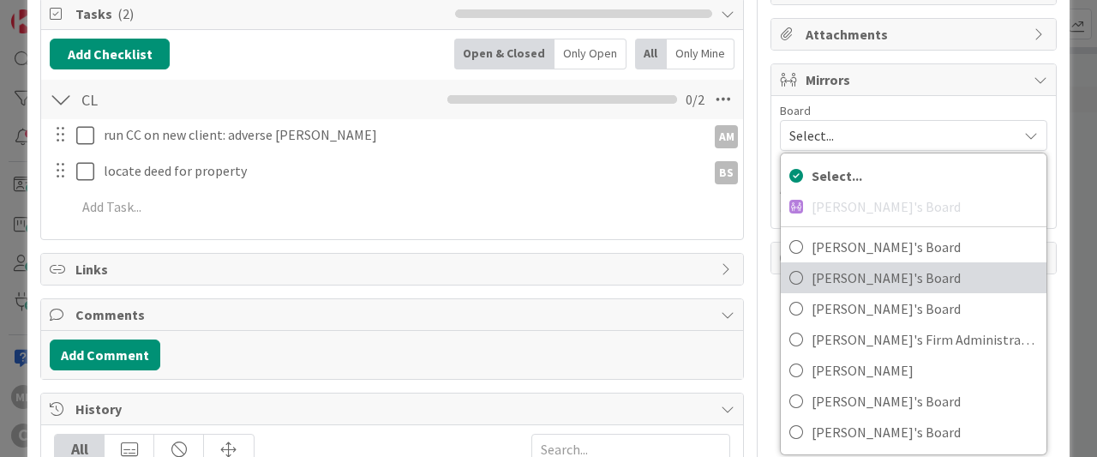
click at [794, 269] on icon at bounding box center [796, 278] width 14 height 26
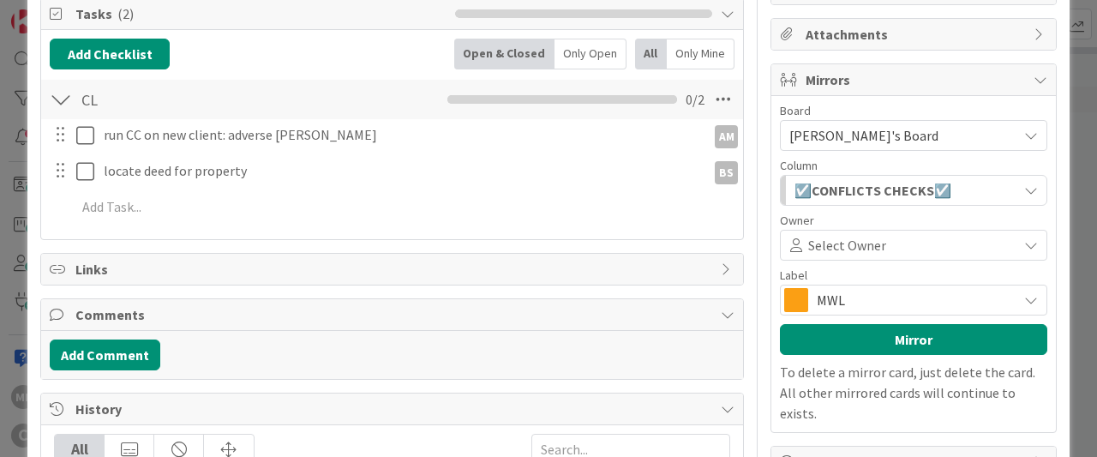
scroll to position [354, 0]
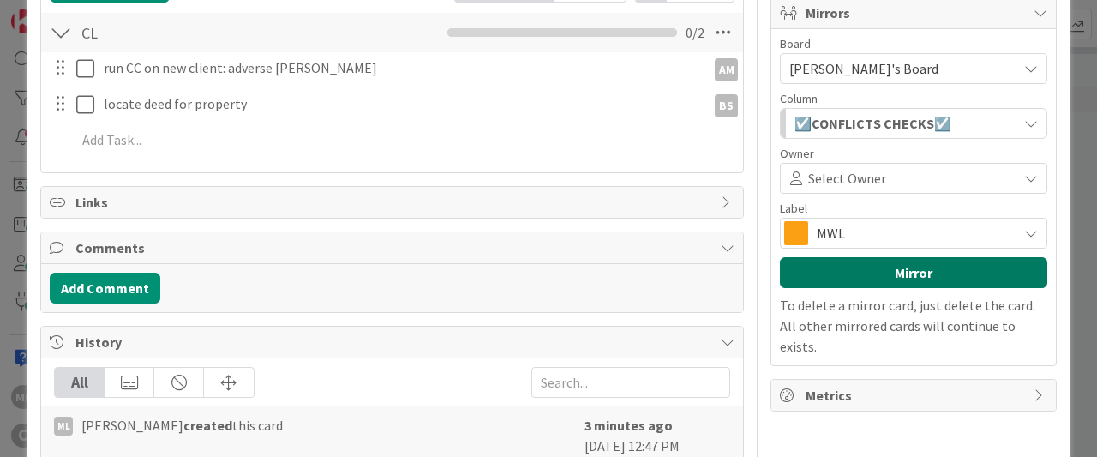
click at [850, 276] on button "Mirror" at bounding box center [913, 272] width 267 height 31
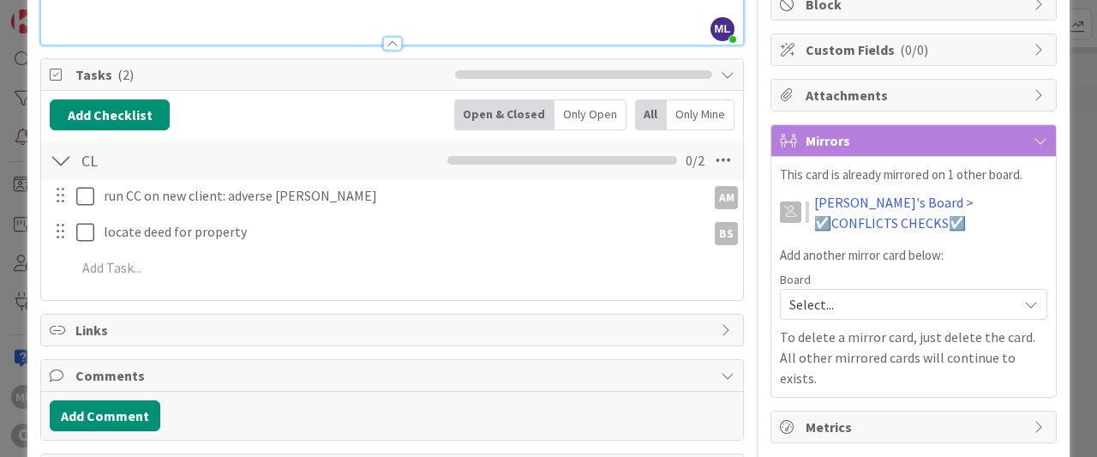
scroll to position [226, 0]
click at [811, 304] on span "Select..." at bounding box center [898, 304] width 219 height 24
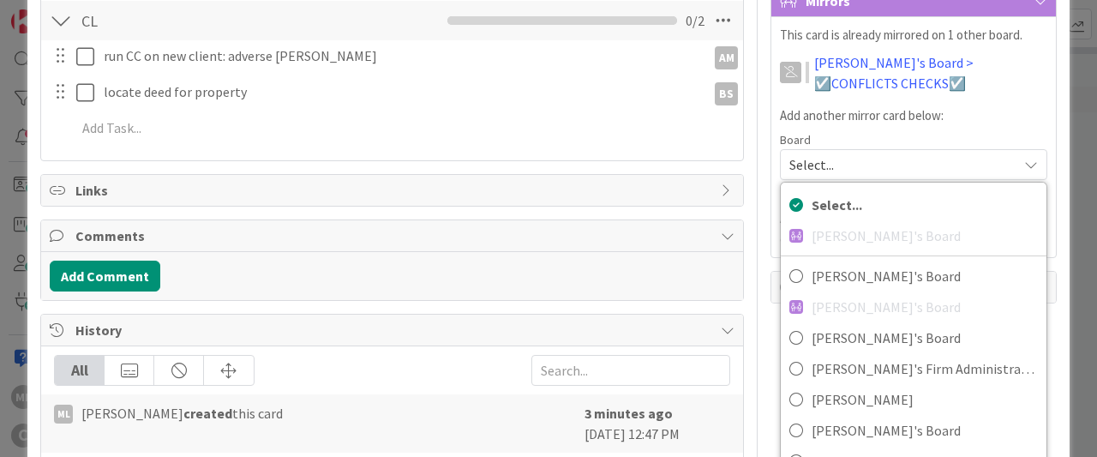
scroll to position [403, 0]
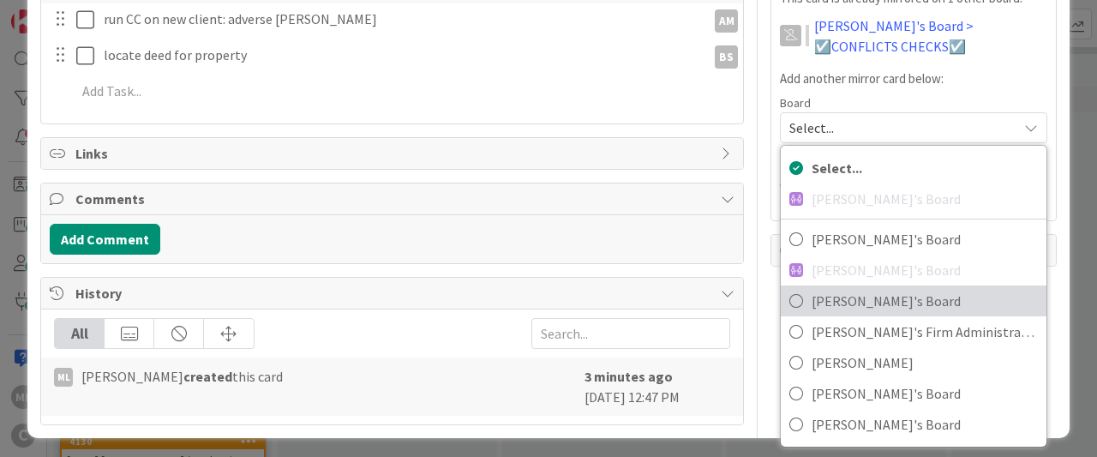
click at [799, 298] on icon at bounding box center [796, 301] width 14 height 26
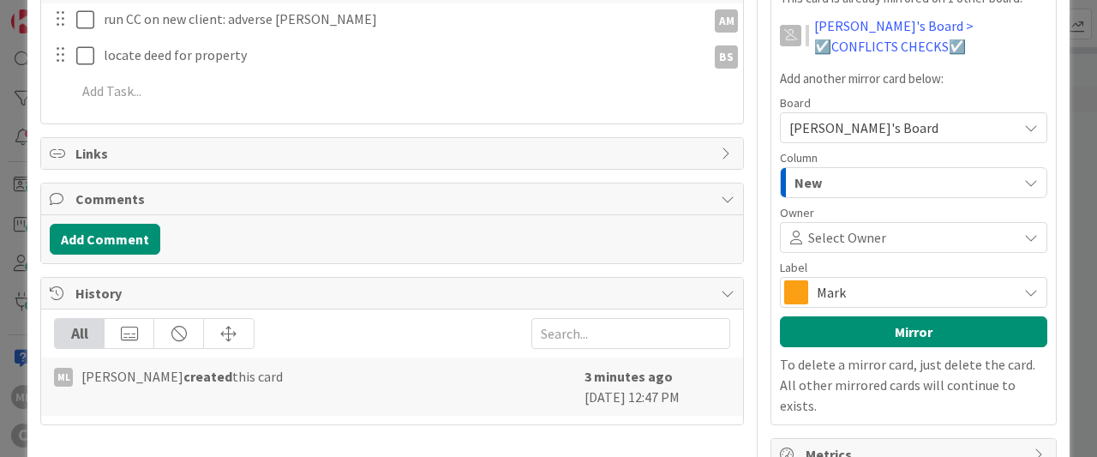
click at [831, 173] on div "New" at bounding box center [903, 182] width 227 height 27
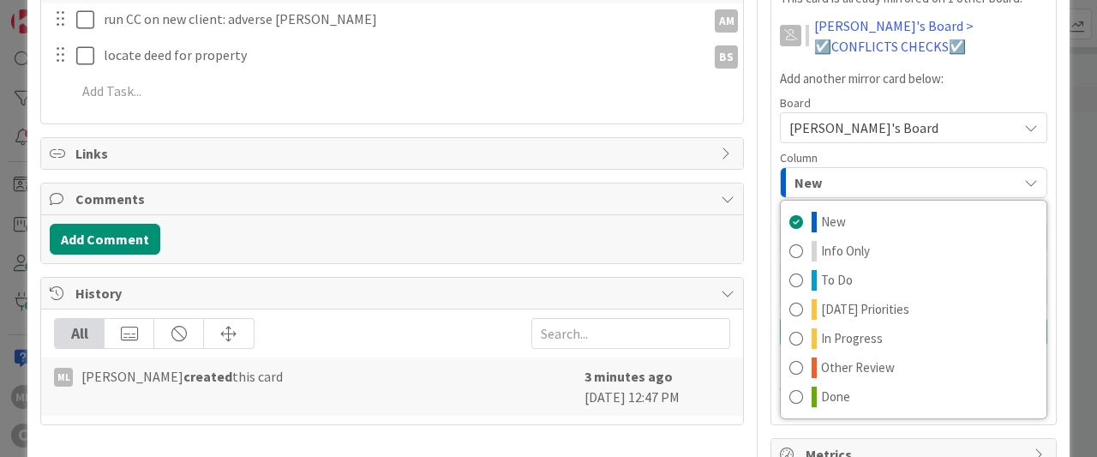
click at [831, 173] on div "New" at bounding box center [903, 182] width 227 height 27
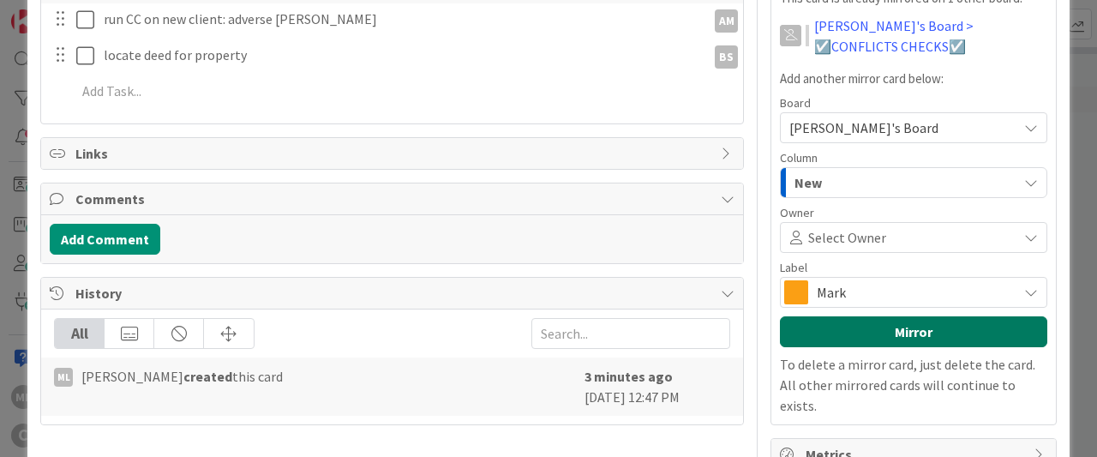
click at [917, 335] on button "Mirror" at bounding box center [913, 331] width 267 height 31
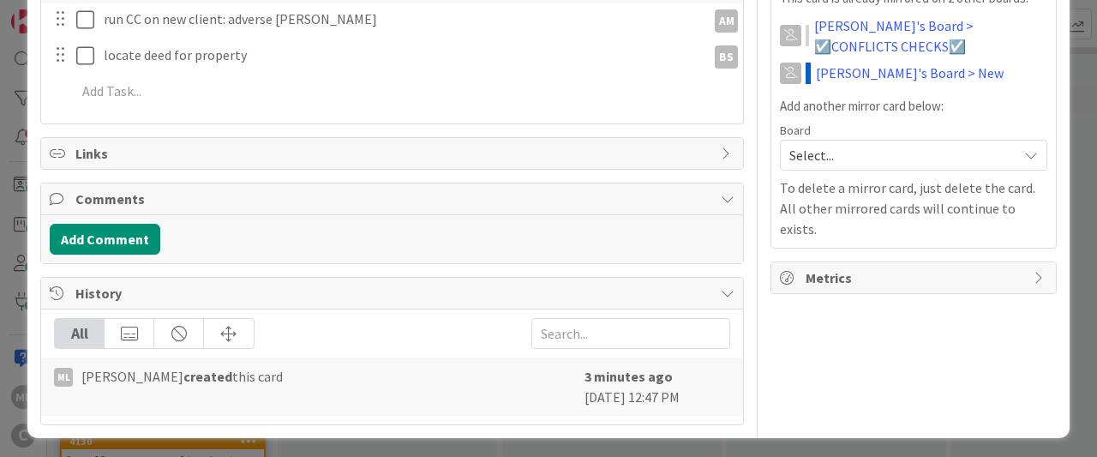
scroll to position [0, 0]
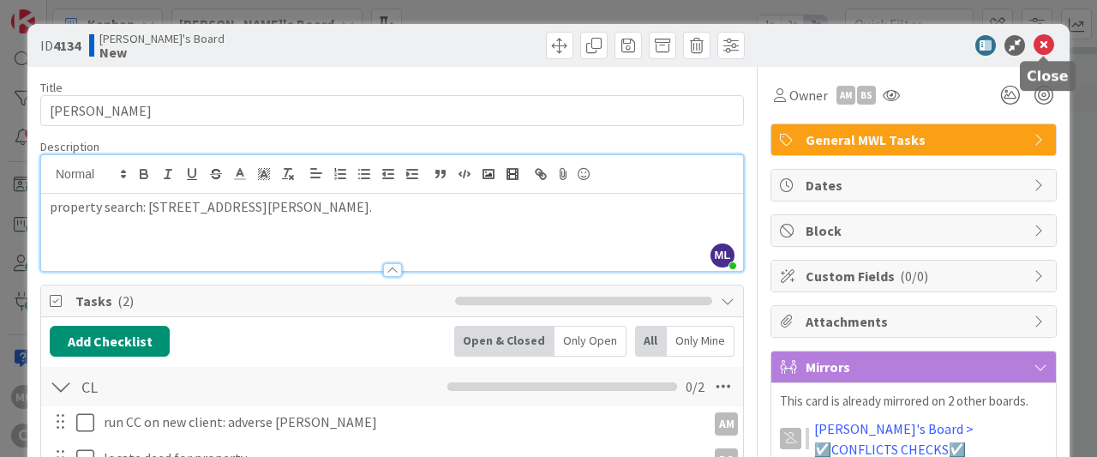
click at [1042, 42] on icon at bounding box center [1043, 45] width 21 height 21
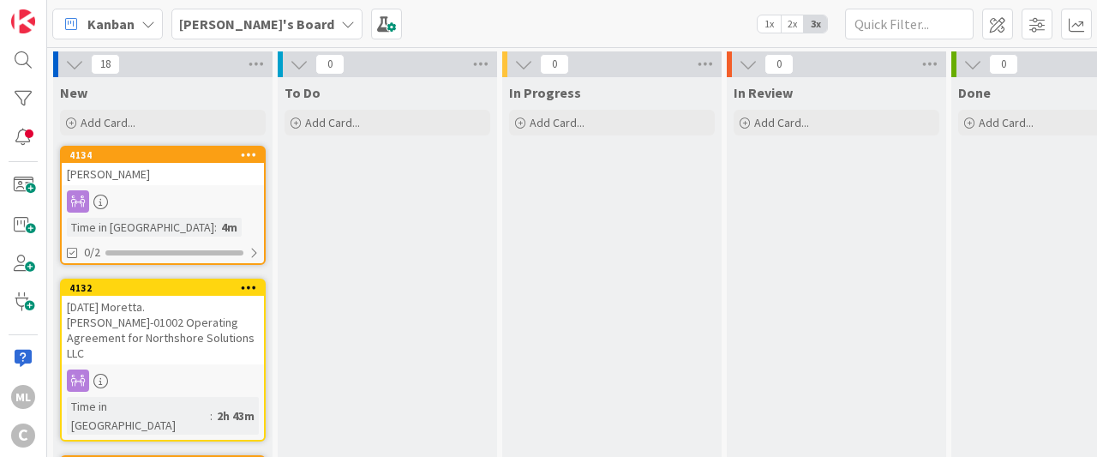
scroll to position [23, 0]
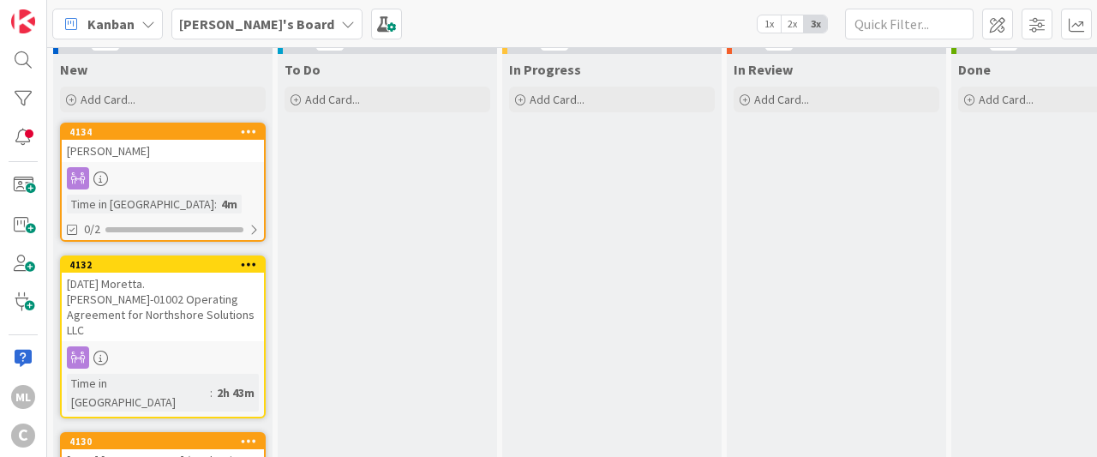
click at [249, 132] on icon at bounding box center [249, 131] width 16 height 12
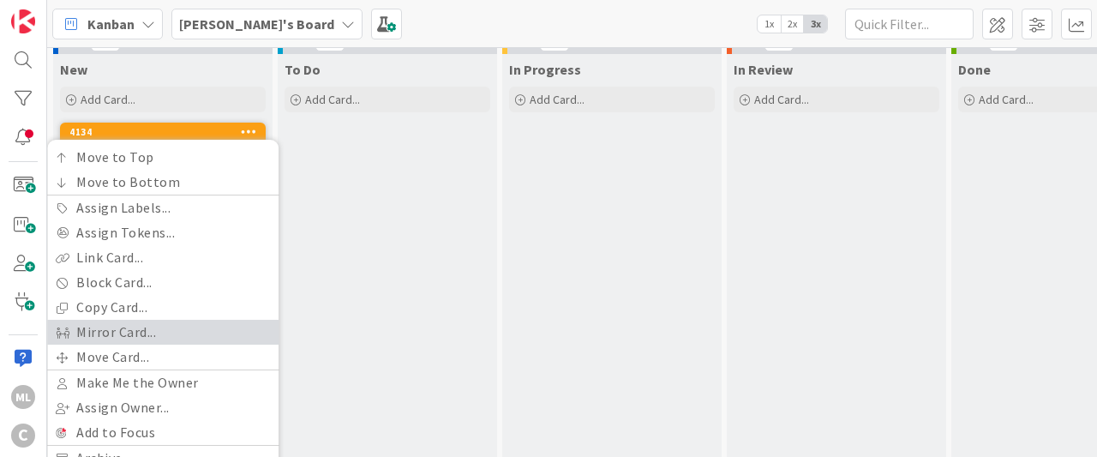
click at [102, 329] on link "Mirror Card..." at bounding box center [162, 332] width 231 height 25
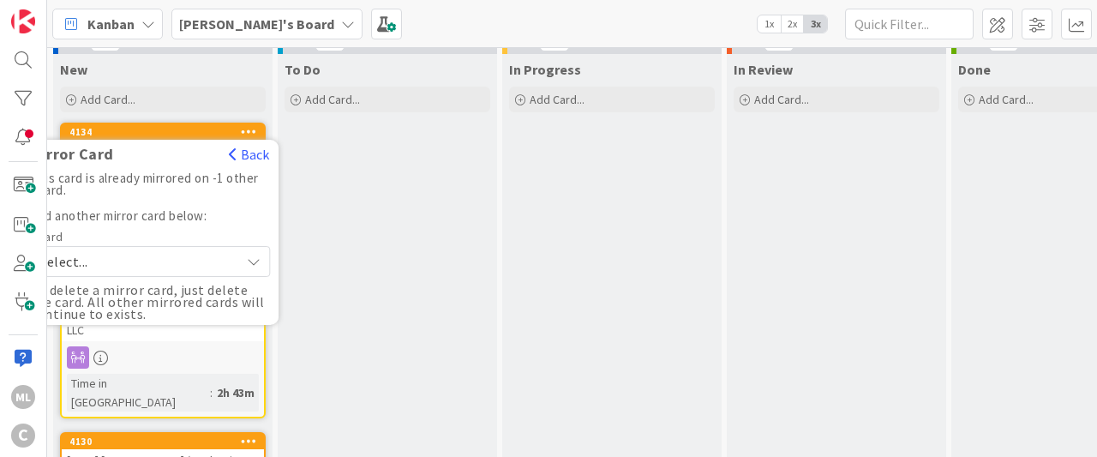
scroll to position [25, 0]
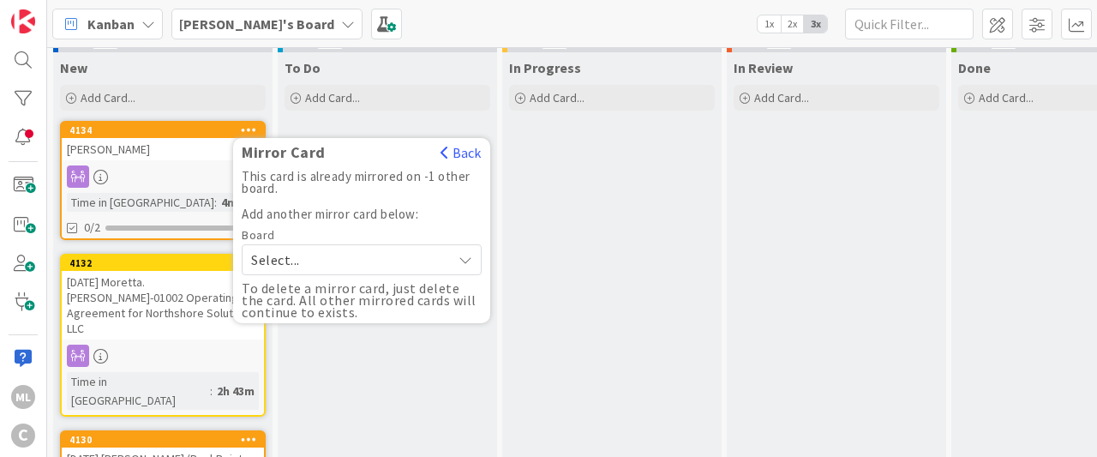
click at [279, 255] on span "Select..." at bounding box center [347, 260] width 192 height 24
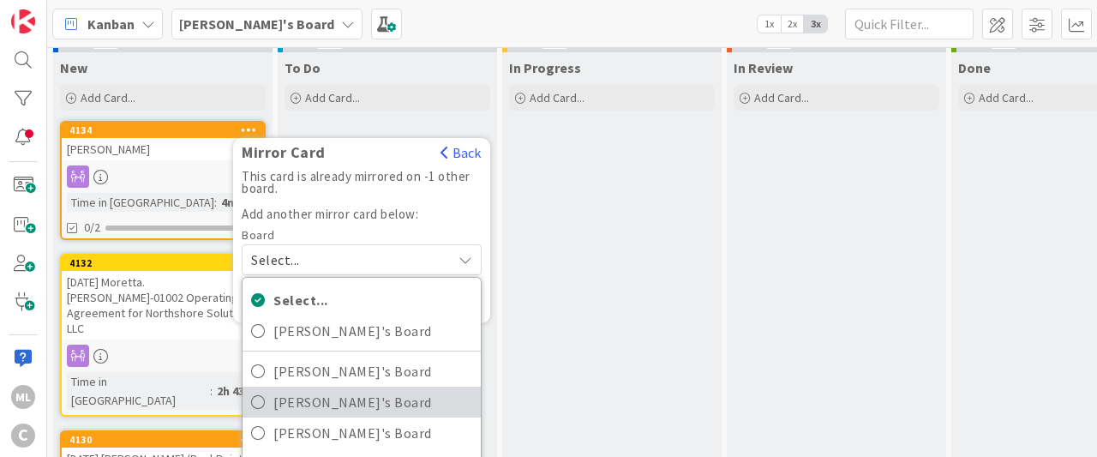
click at [256, 401] on icon at bounding box center [258, 402] width 14 height 26
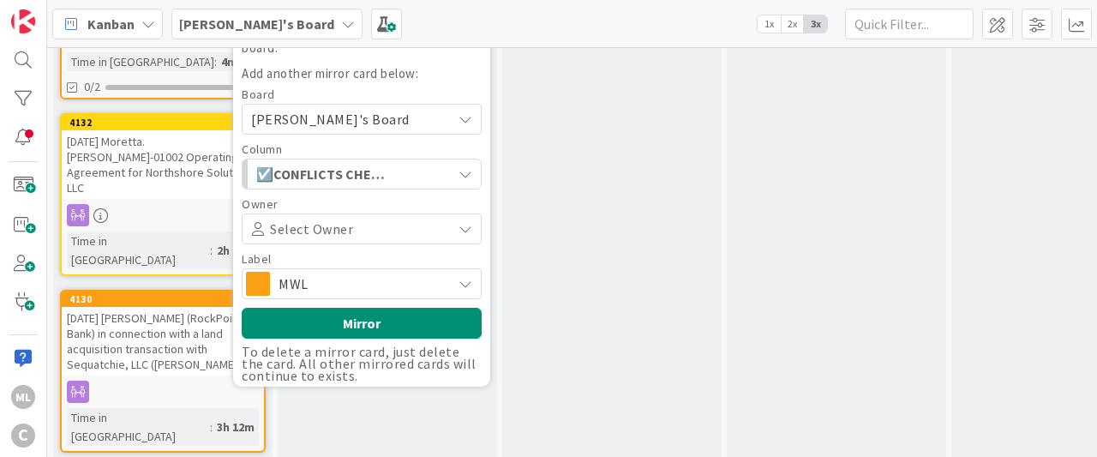
scroll to position [165, 0]
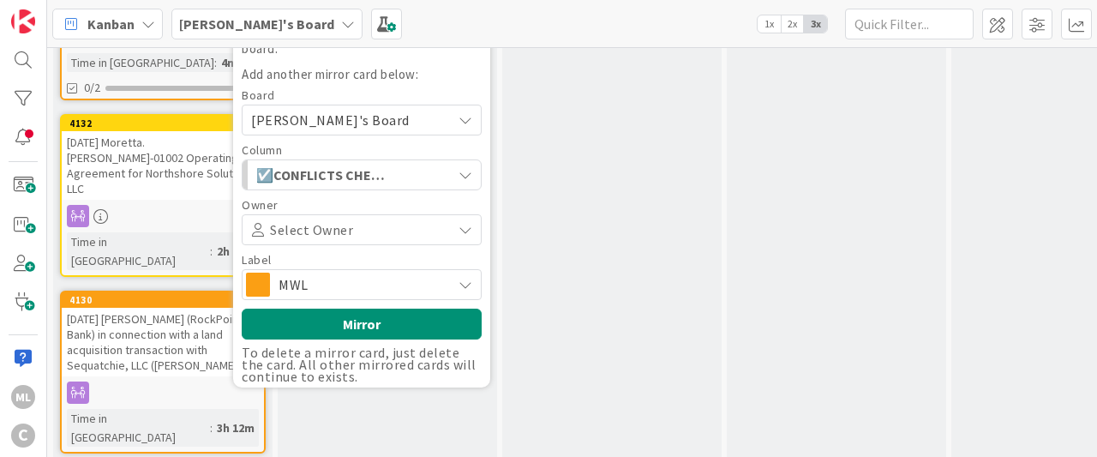
click at [412, 184] on div "☑️CONFLICTS CHECKS☑️" at bounding box center [352, 174] width 200 height 27
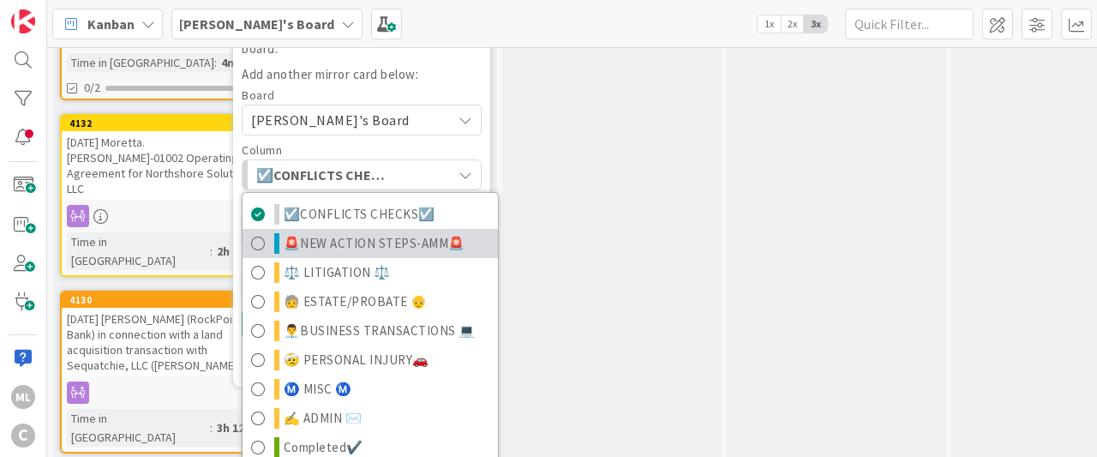
click at [358, 238] on span "🚨NEW ACTION STEPS-AMM🚨" at bounding box center [375, 243] width 182 height 21
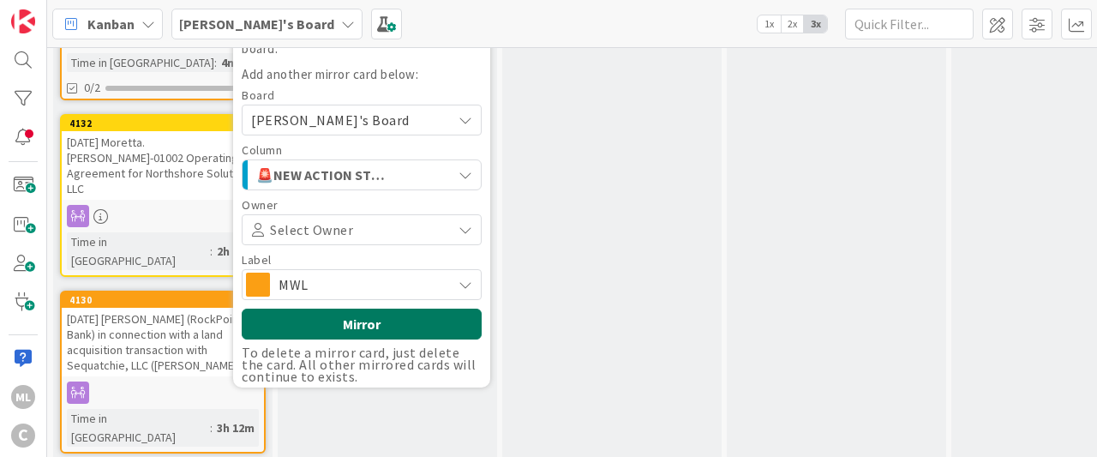
click at [381, 324] on button "Mirror" at bounding box center [362, 323] width 240 height 31
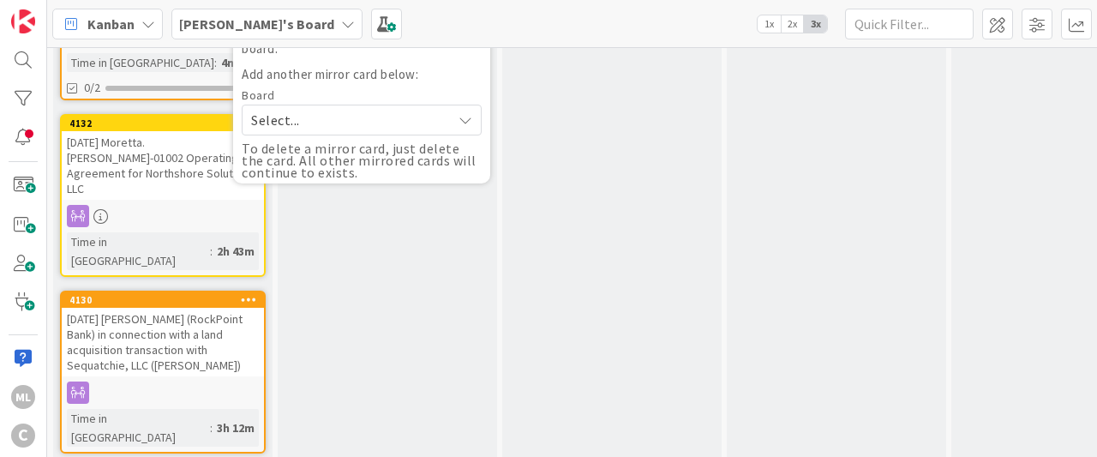
scroll to position [0, 0]
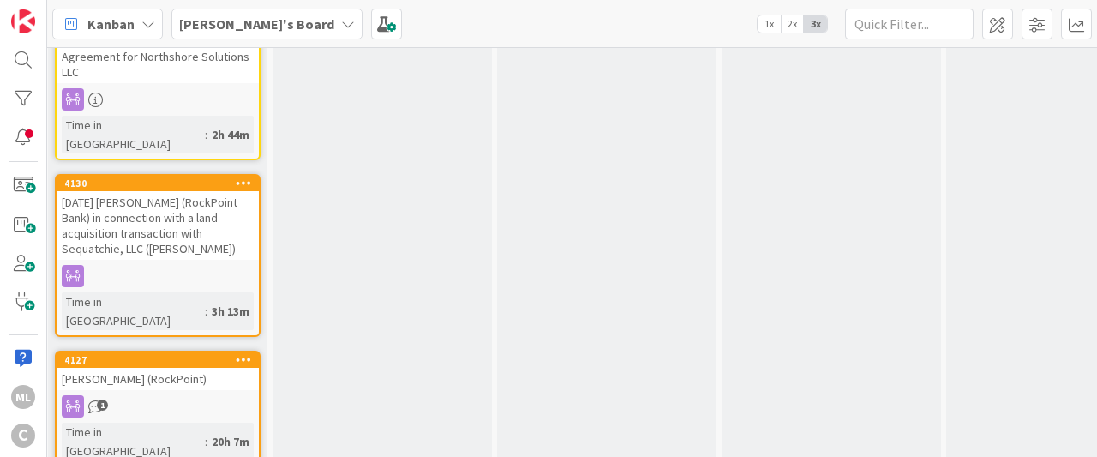
scroll to position [280, 5]
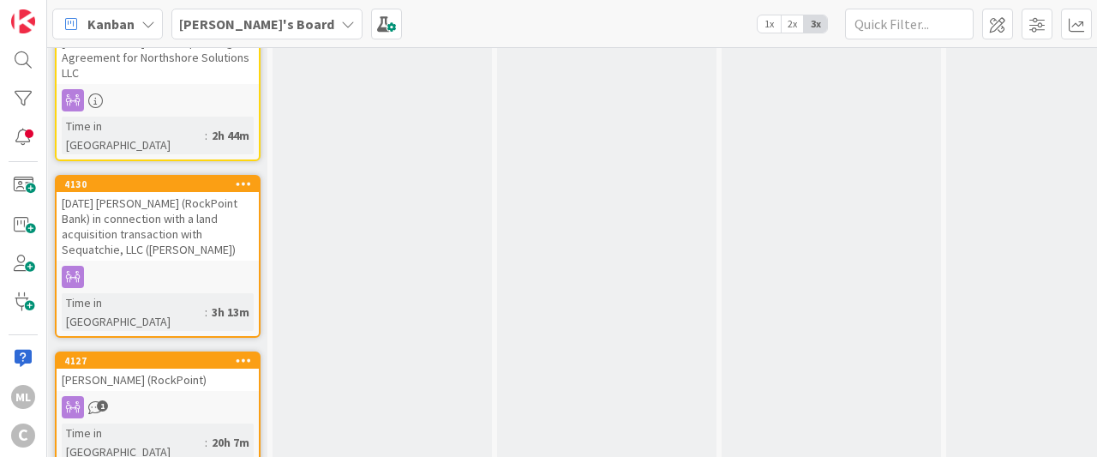
click at [153, 192] on div "[DATE] [PERSON_NAME] (RockPoint Bank) in connection with a land acquisition tra…" at bounding box center [158, 226] width 202 height 69
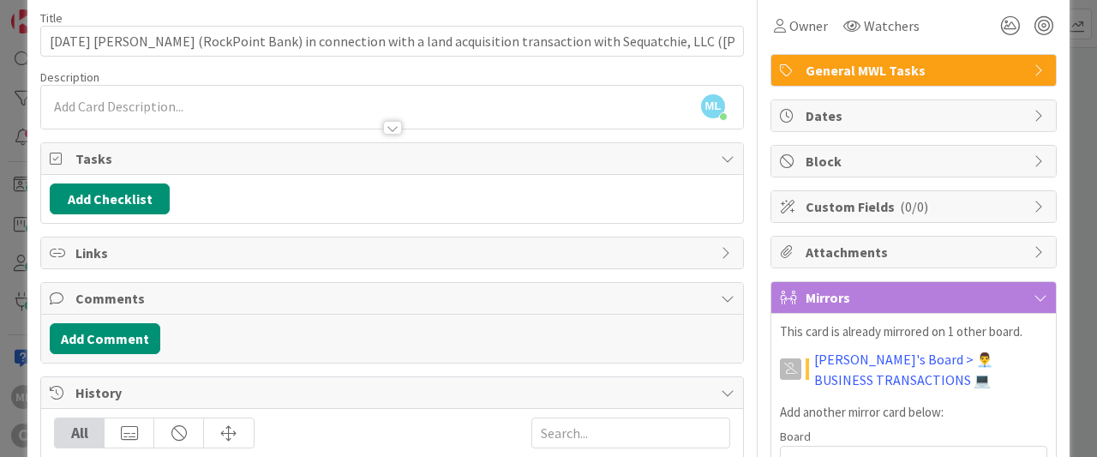
scroll to position [94, 0]
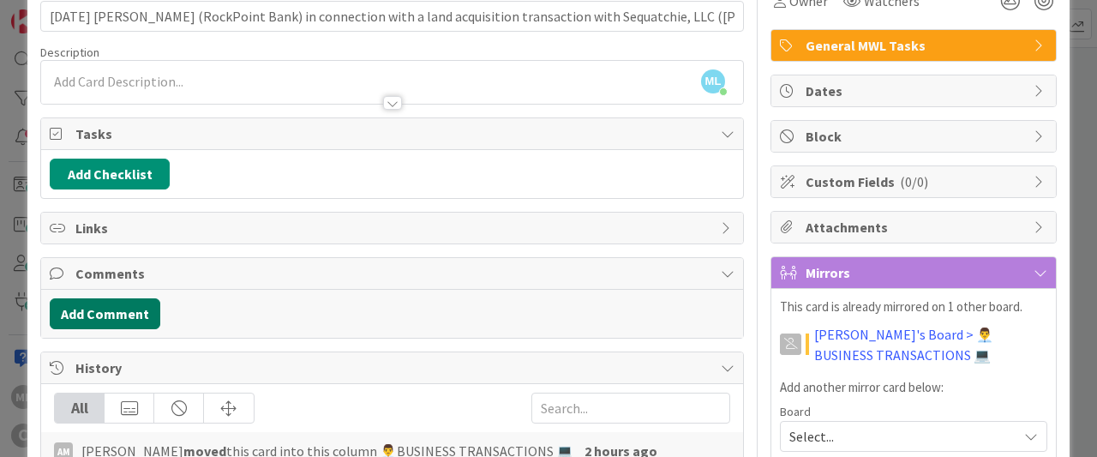
click at [117, 302] on button "Add Comment" at bounding box center [105, 313] width 111 height 31
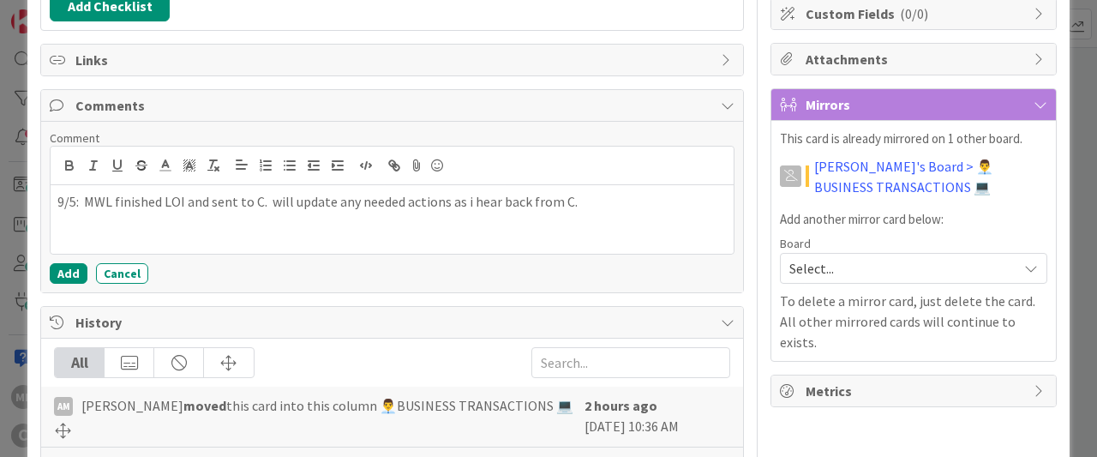
scroll to position [261, 0]
click at [69, 269] on button "Add" at bounding box center [69, 274] width 38 height 21
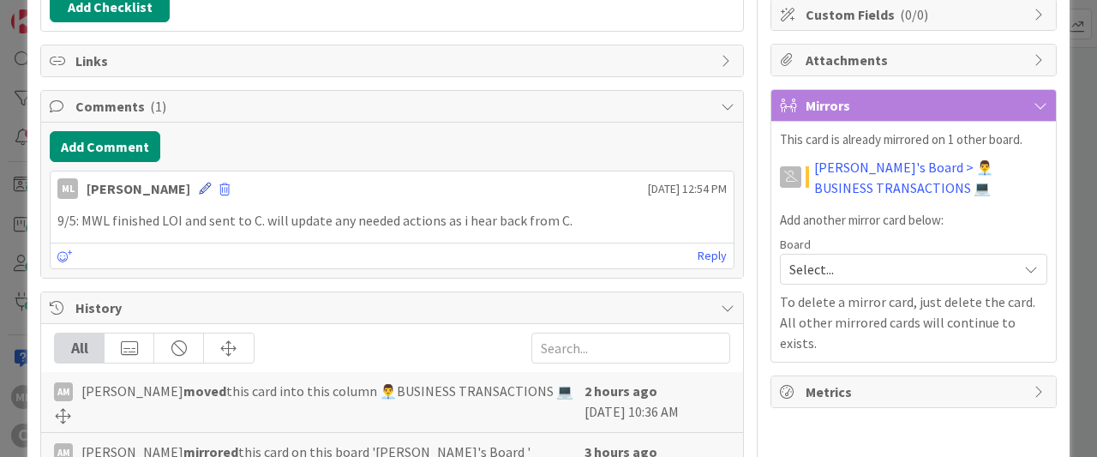
click at [199, 184] on icon at bounding box center [205, 189] width 12 height 12
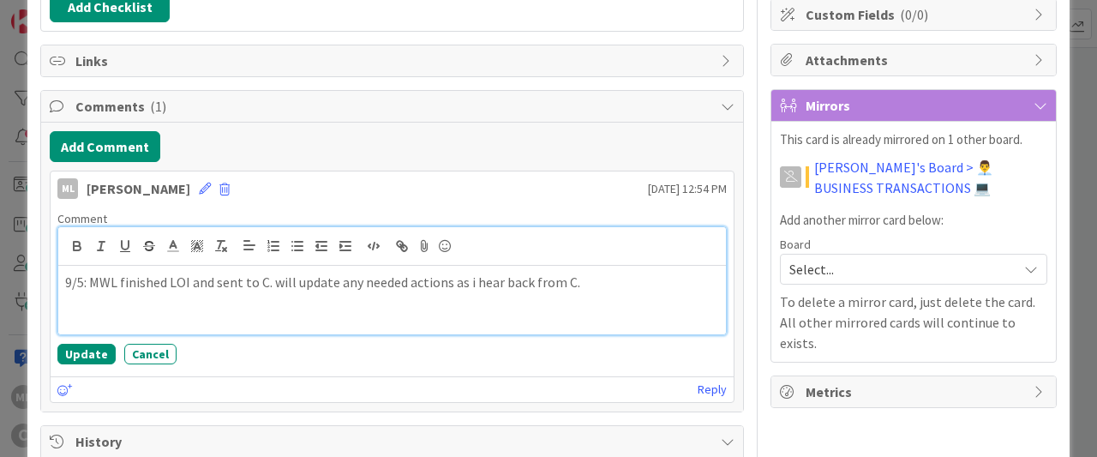
click at [600, 284] on p "9/5: MWL finished LOI and sent to C. will update any needed actions as i hear b…" at bounding box center [392, 283] width 654 height 20
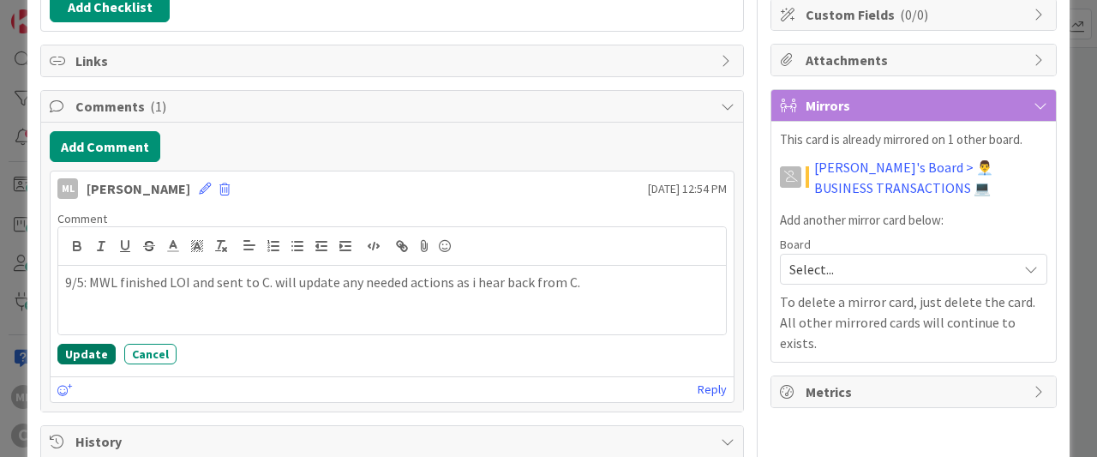
click at [75, 346] on button "Update" at bounding box center [86, 354] width 58 height 21
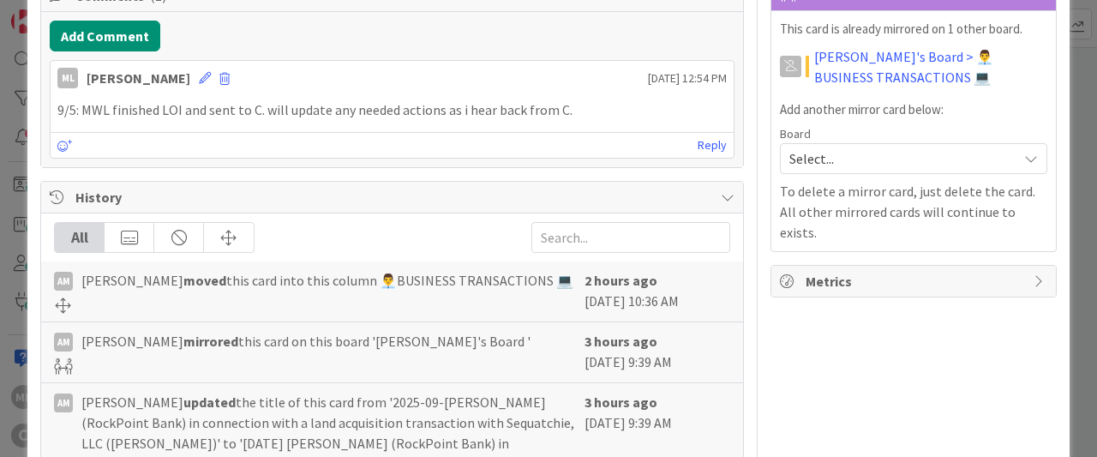
scroll to position [374, 0]
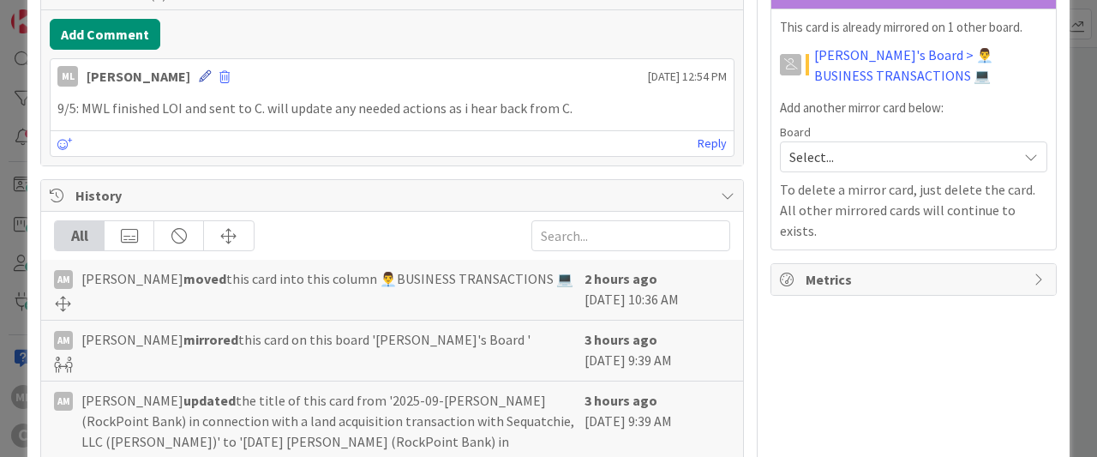
click at [199, 70] on icon at bounding box center [205, 76] width 12 height 12
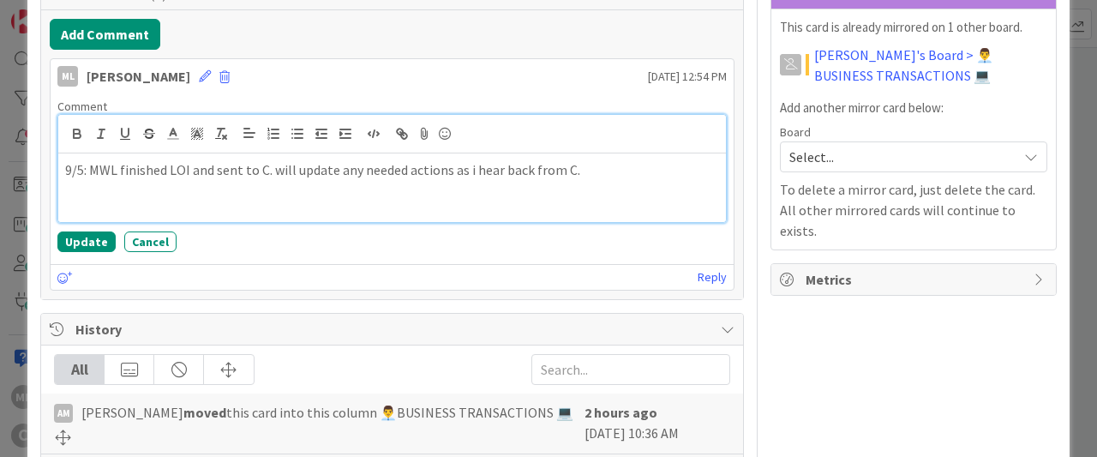
scroll to position [373, 0]
click at [594, 174] on p "9/5: MWL finished LOI and sent to C. will update any needed actions as i hear b…" at bounding box center [392, 171] width 654 height 20
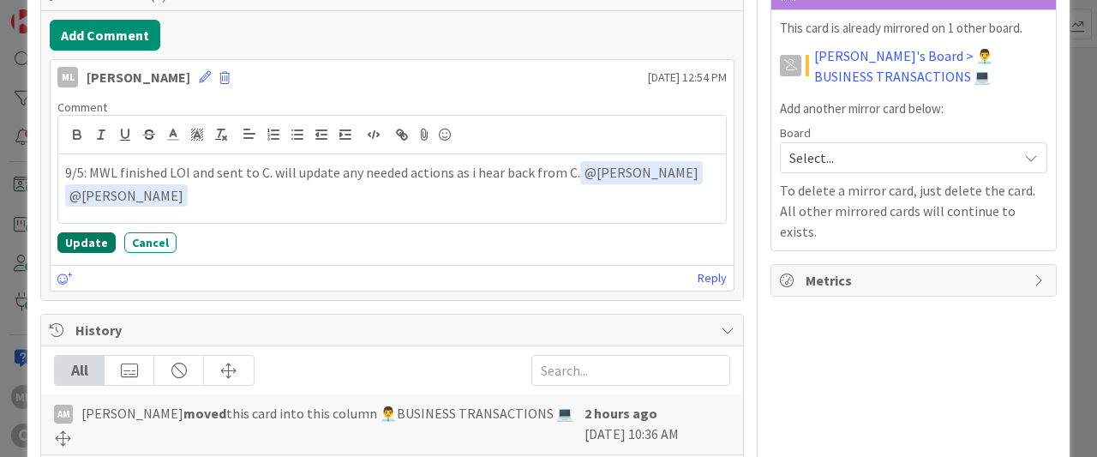
click at [87, 242] on button "Update" at bounding box center [86, 242] width 58 height 21
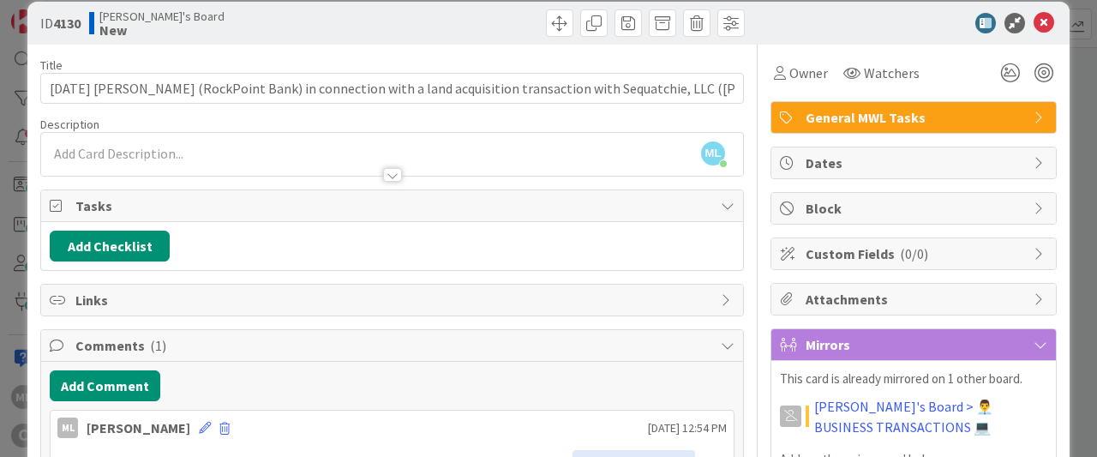
scroll to position [0, 0]
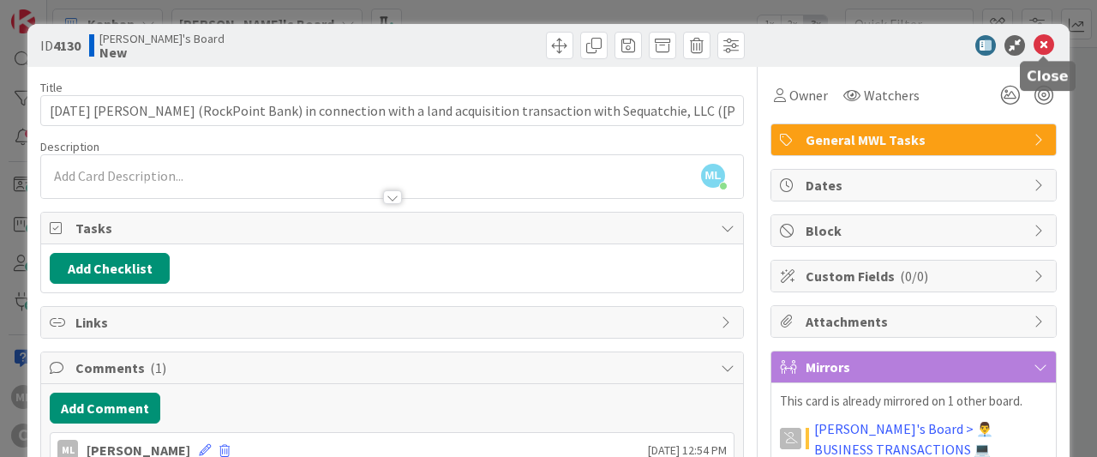
click at [1043, 44] on icon at bounding box center [1043, 45] width 21 height 21
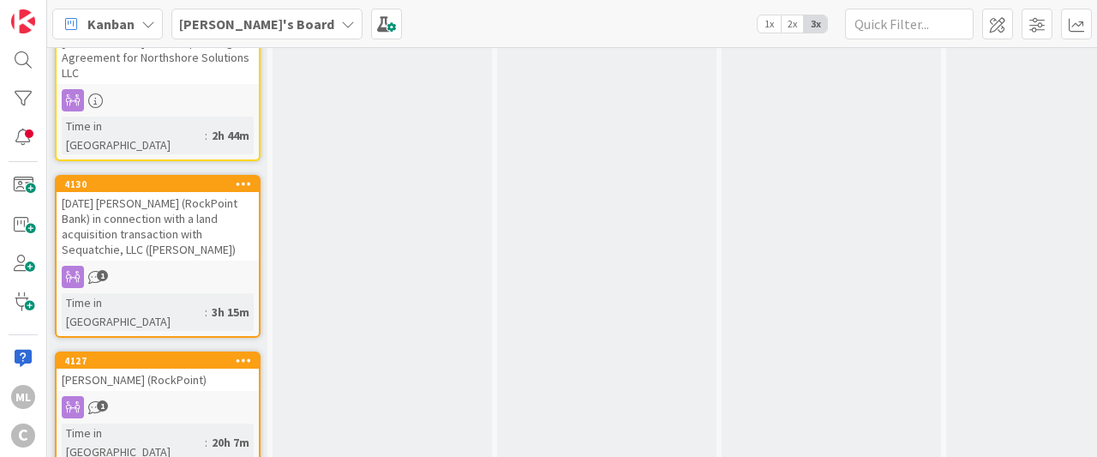
click at [150, 192] on div "[DATE] [PERSON_NAME] (RockPoint Bank) in connection with a land acquisition tra…" at bounding box center [158, 226] width 202 height 69
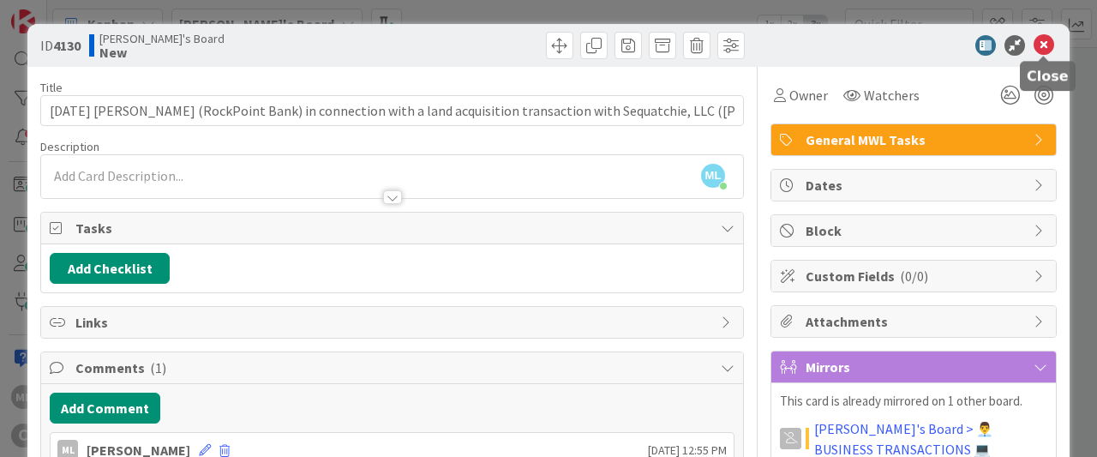
click at [1043, 45] on icon at bounding box center [1043, 45] width 21 height 21
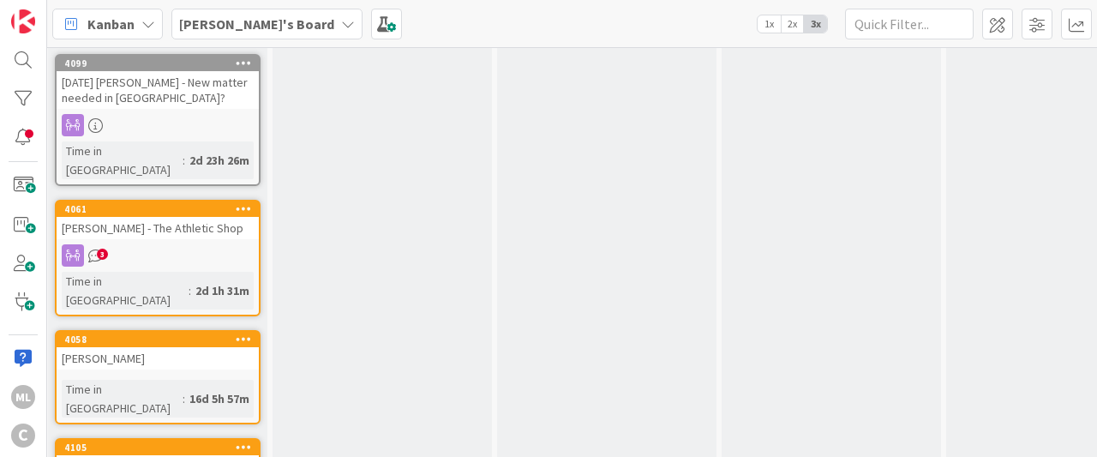
scroll to position [1001, 5]
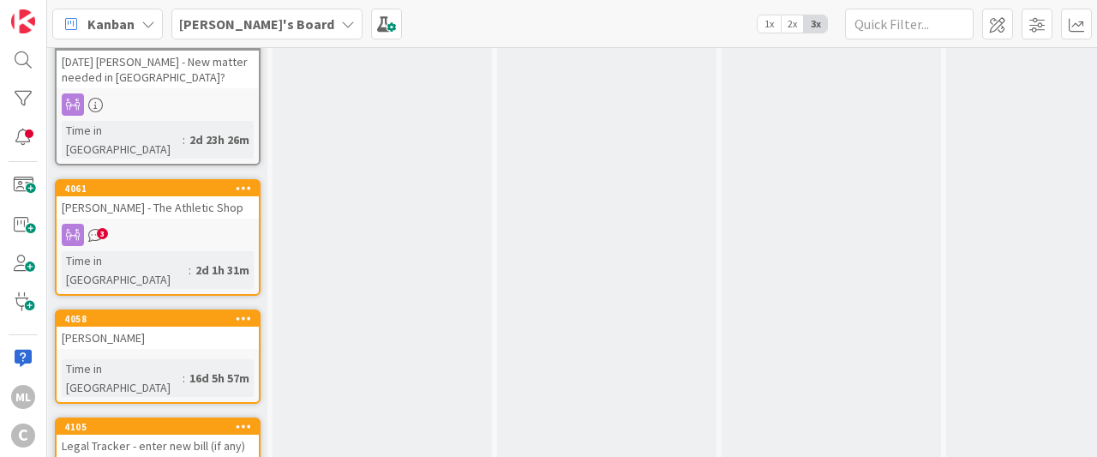
click at [93, 434] on div "Legal Tracker - enter new bill (if any)" at bounding box center [158, 445] width 202 height 22
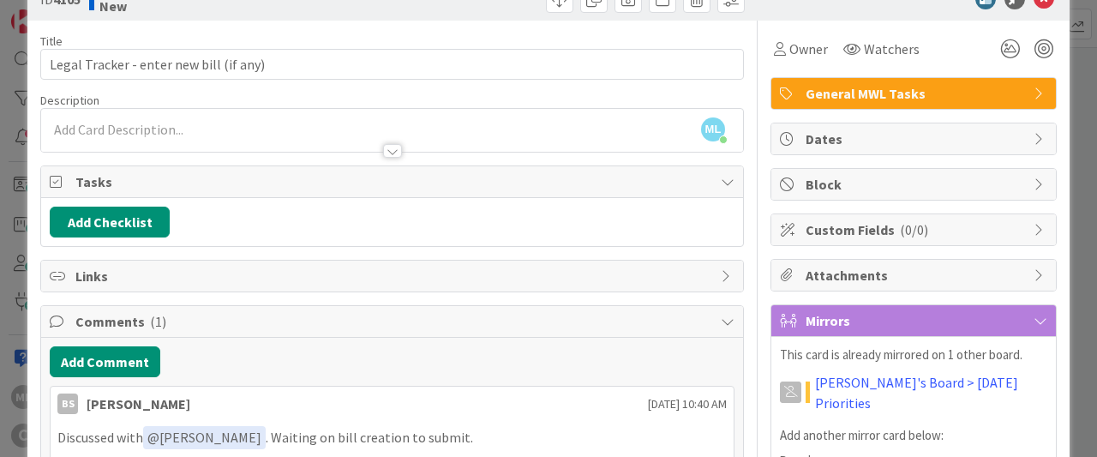
scroll to position [46, 0]
click at [114, 357] on button "Add Comment" at bounding box center [105, 361] width 111 height 31
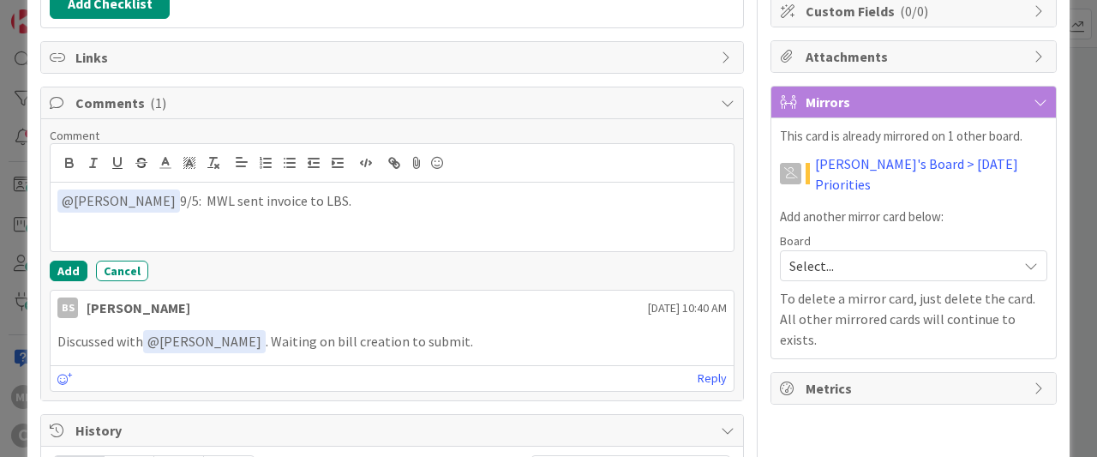
scroll to position [283, 0]
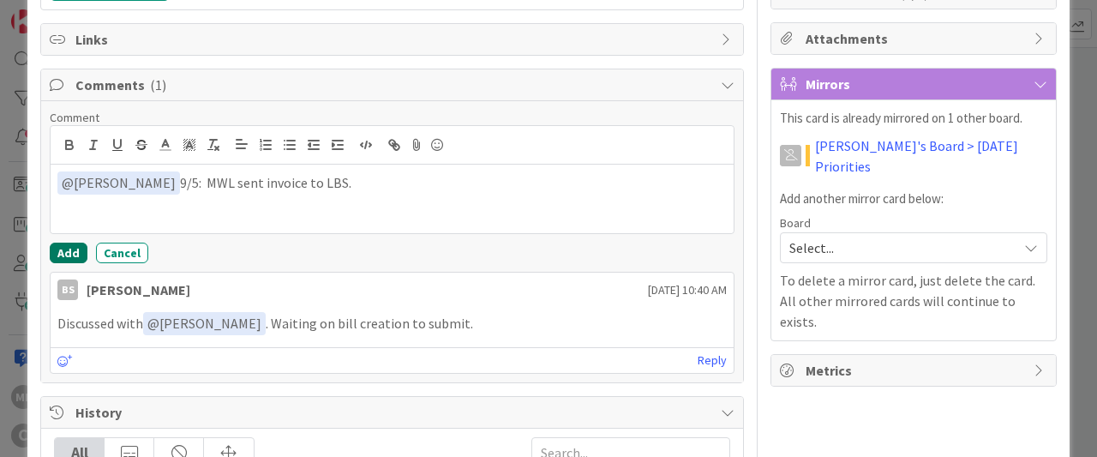
click at [69, 253] on button "Add" at bounding box center [69, 253] width 38 height 21
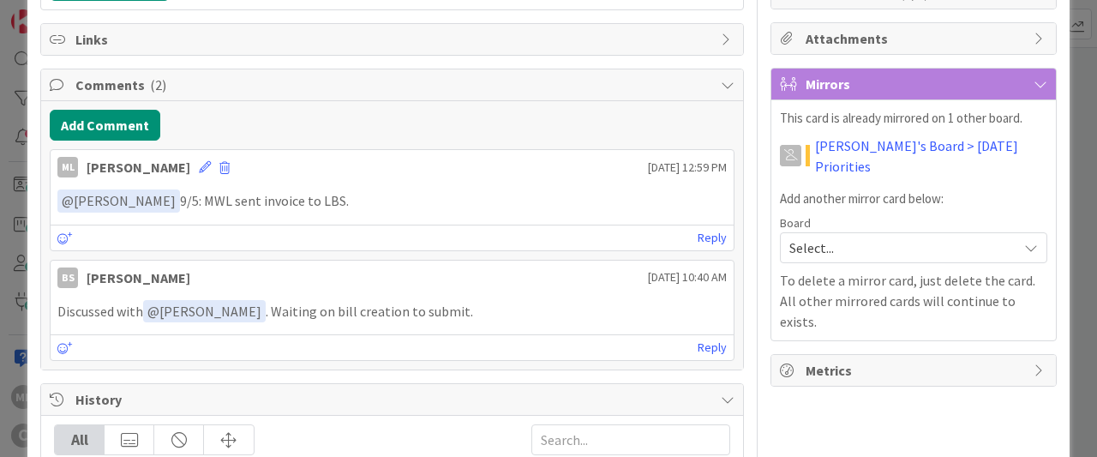
scroll to position [0, 0]
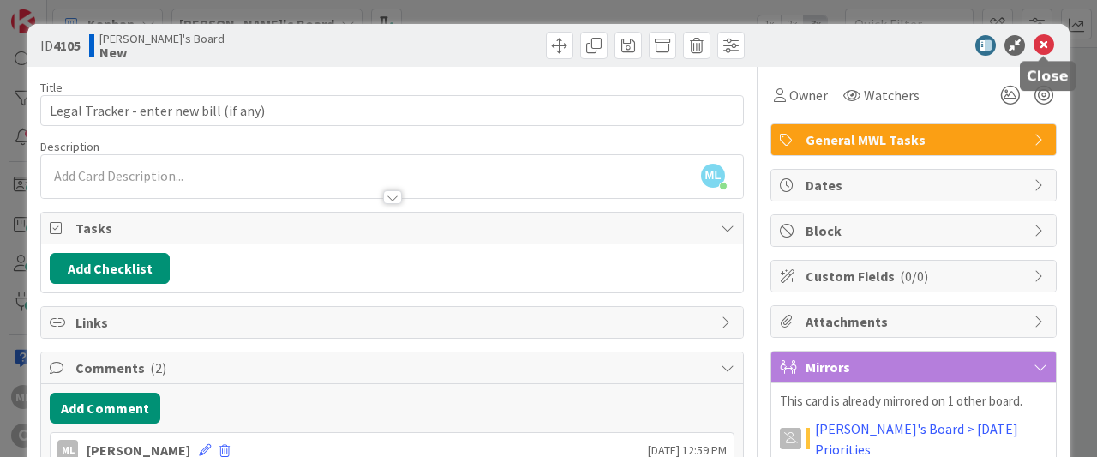
click at [1045, 45] on icon at bounding box center [1043, 45] width 21 height 21
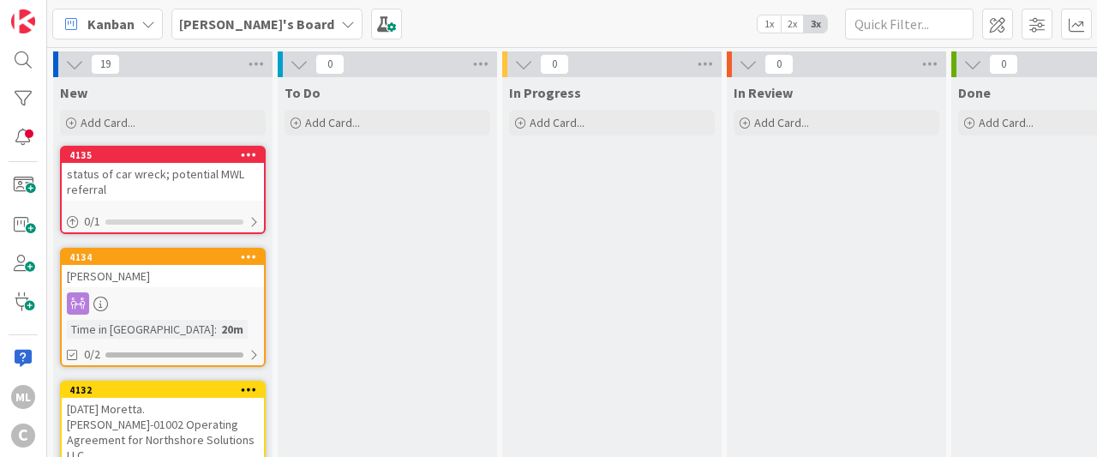
click at [99, 205] on link "4135 status of car wreck; potential MWL referral 0 / 1" at bounding box center [163, 190] width 206 height 88
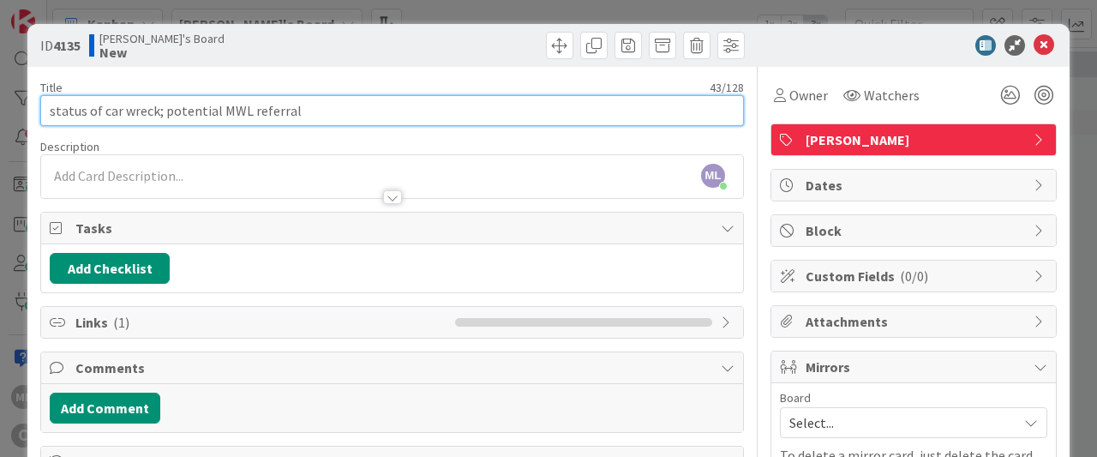
click at [68, 100] on input "status of car wreck; potential MWL referral" at bounding box center [392, 110] width 704 height 31
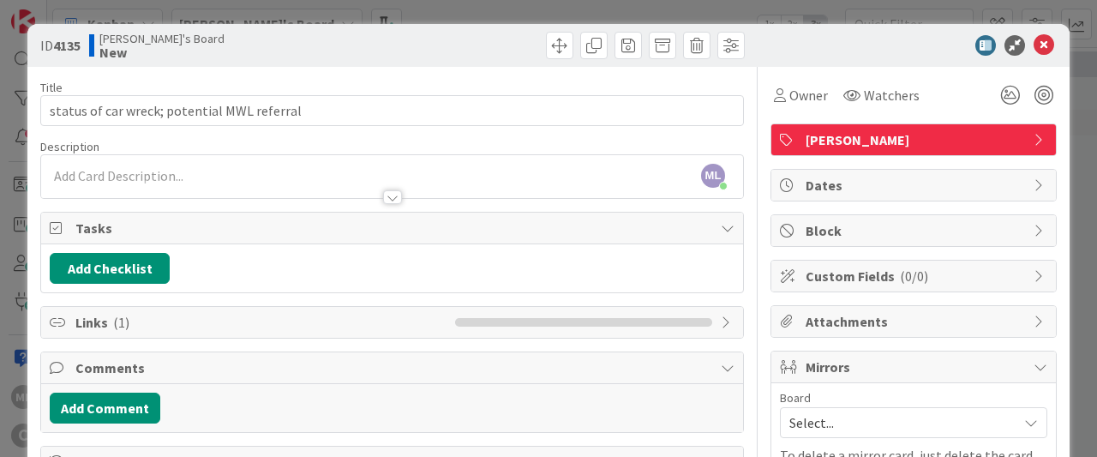
click at [139, 157] on div "ML [PERSON_NAME] just joined" at bounding box center [392, 176] width 702 height 43
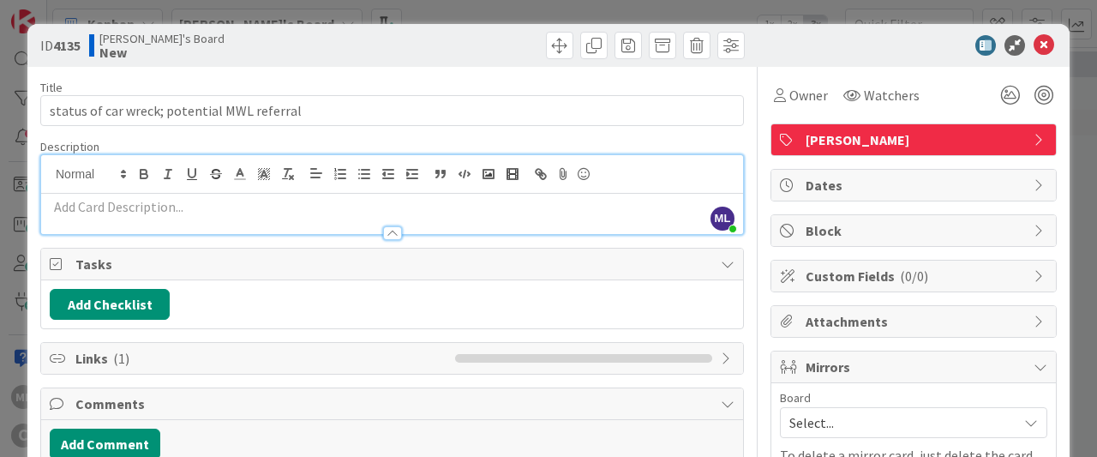
click at [139, 157] on div at bounding box center [392, 174] width 702 height 39
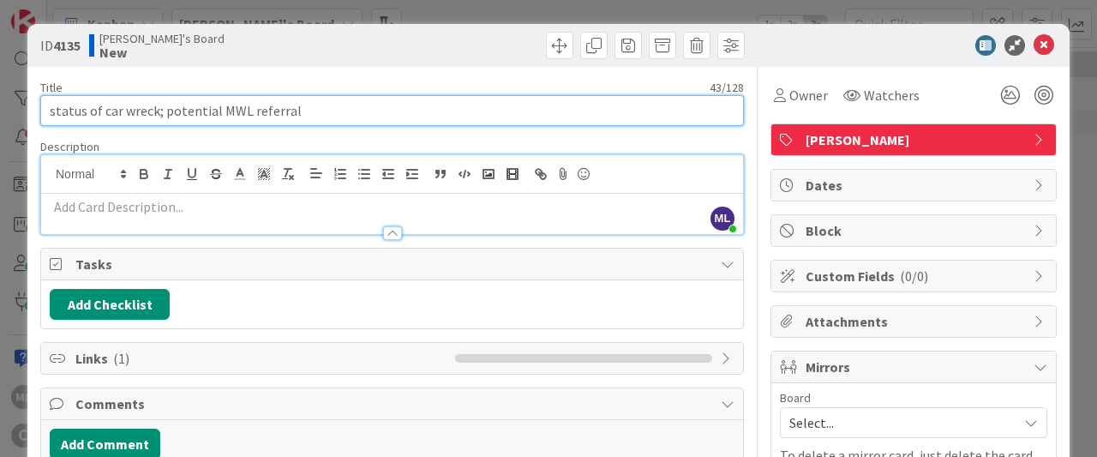
click at [45, 111] on input "status of car wreck; potential MWL referral" at bounding box center [392, 110] width 704 height 31
type input "[PERSON_NAME] - status of car wreck; potential MWL referral"
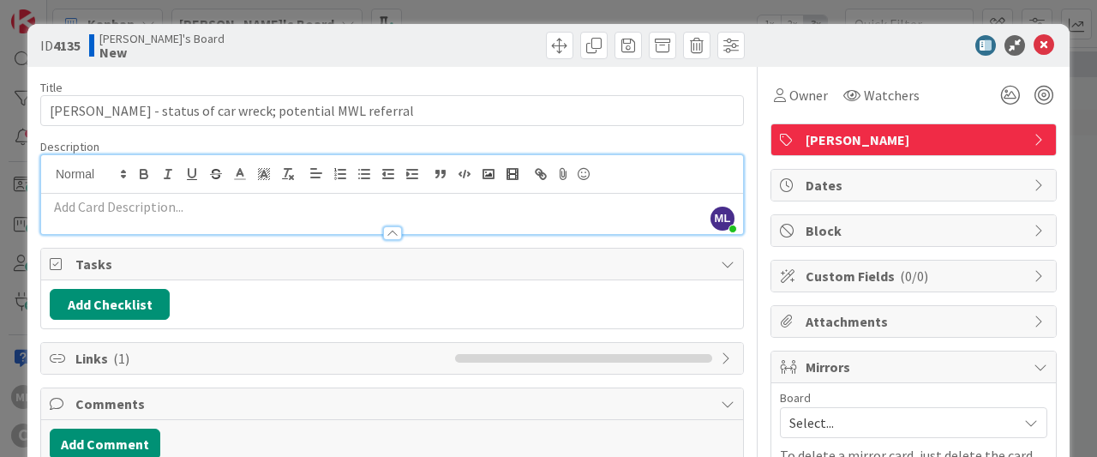
click at [1002, 146] on span "[PERSON_NAME]" at bounding box center [915, 139] width 219 height 21
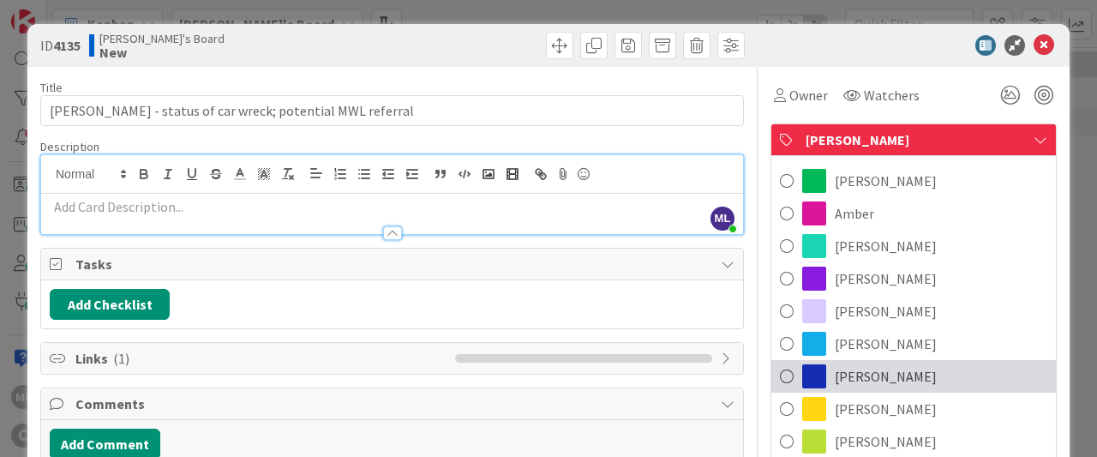
click at [790, 381] on span at bounding box center [787, 376] width 14 height 26
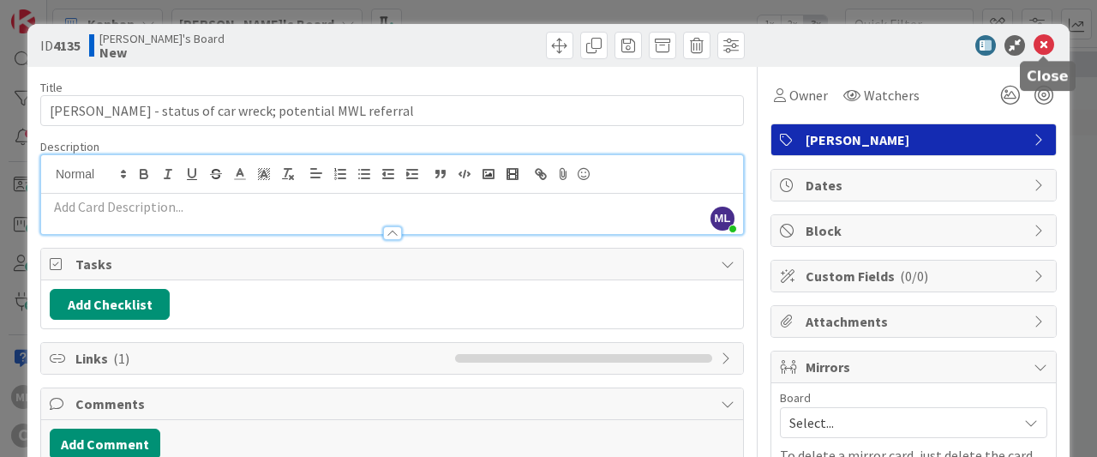
click at [1045, 44] on icon at bounding box center [1043, 45] width 21 height 21
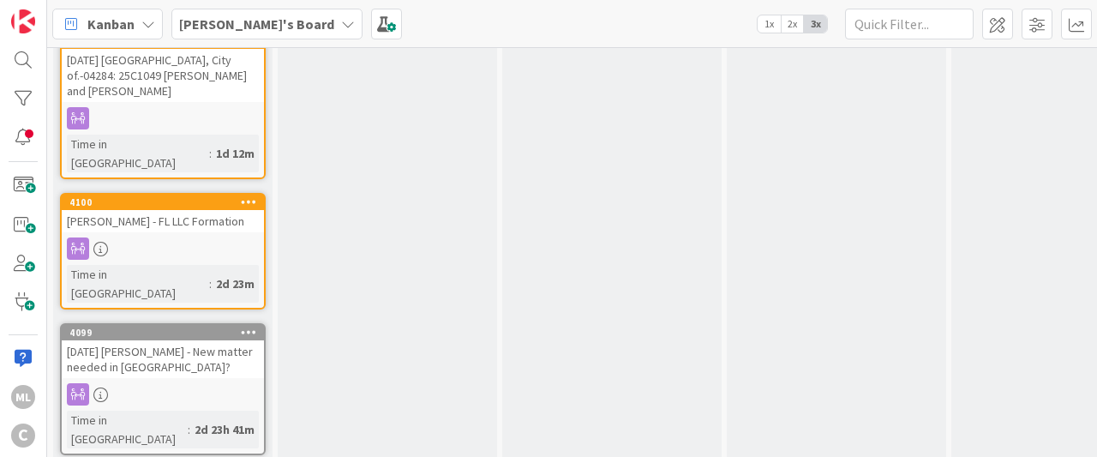
scroll to position [833, 0]
click at [165, 339] on div "[DATE] [PERSON_NAME] - New matter needed in [GEOGRAPHIC_DATA]?" at bounding box center [163, 358] width 202 height 38
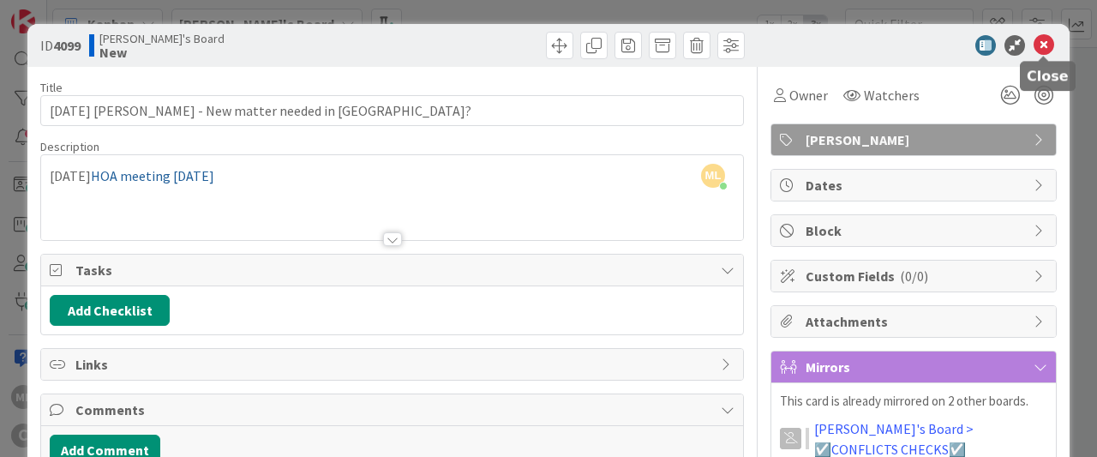
click at [1049, 52] on icon at bounding box center [1043, 45] width 21 height 21
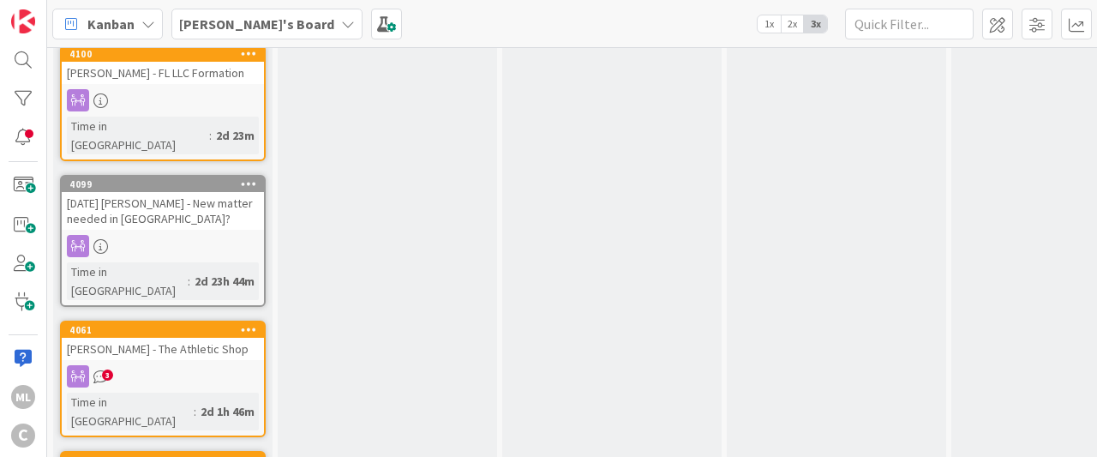
scroll to position [987, 0]
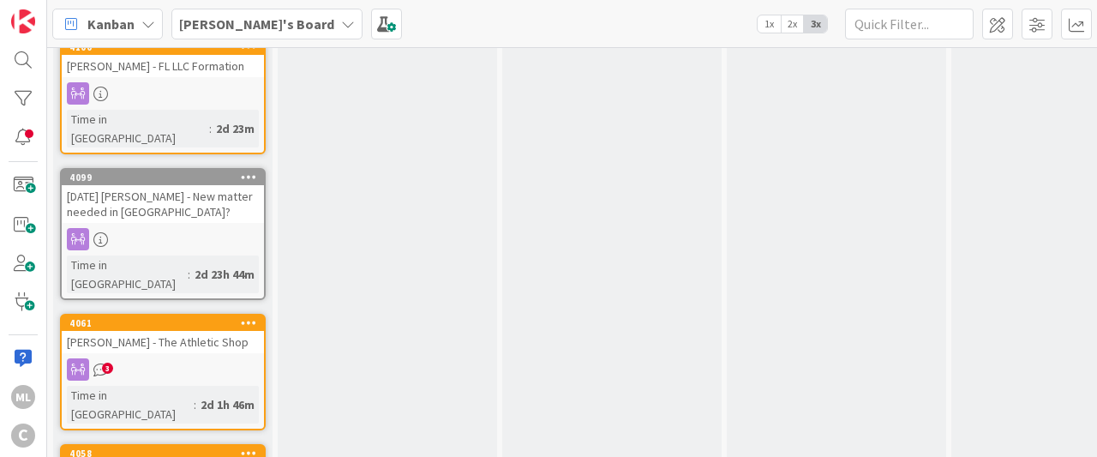
click at [75, 386] on div "Time in [GEOGRAPHIC_DATA]" at bounding box center [130, 405] width 127 height 38
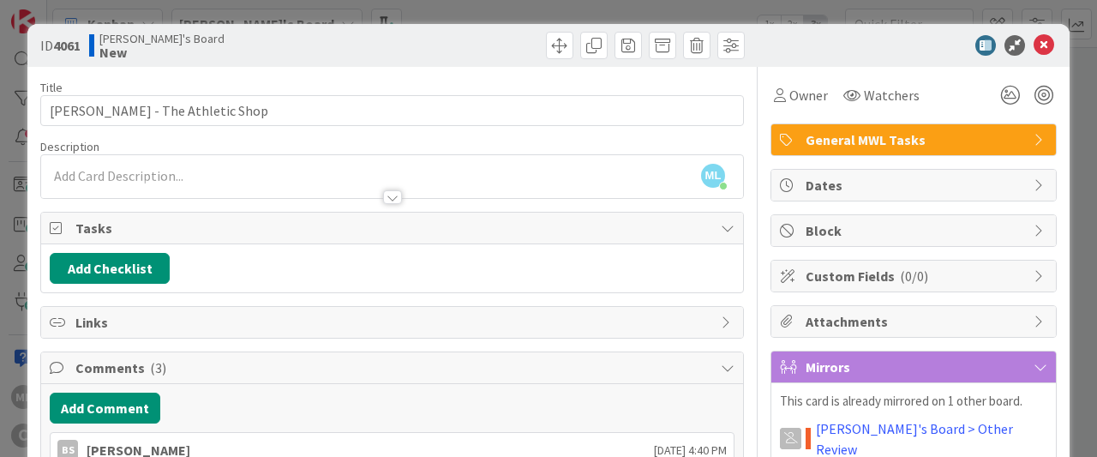
click at [214, 361] on span "Comments ( 3 )" at bounding box center [393, 367] width 637 height 21
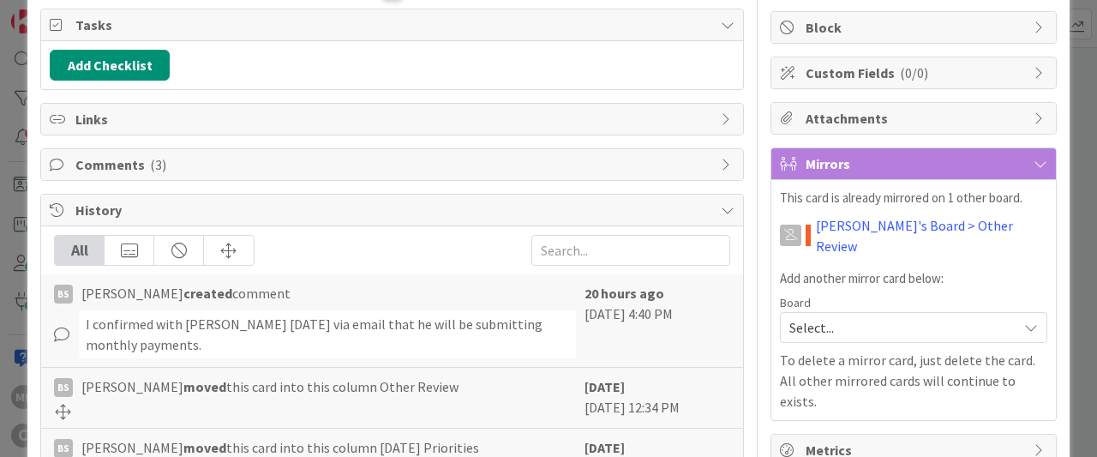
scroll to position [204, 0]
click at [244, 167] on span "Comments ( 3 )" at bounding box center [393, 163] width 637 height 21
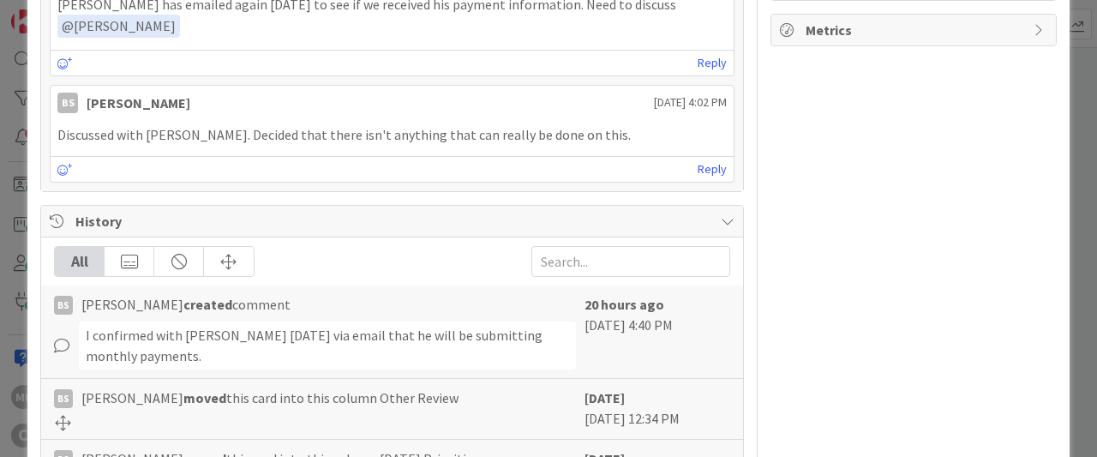
scroll to position [0, 0]
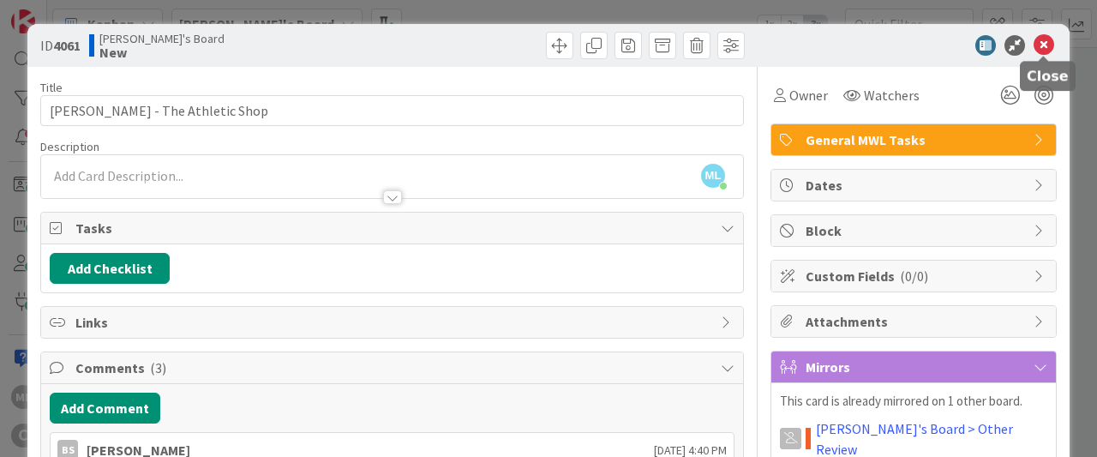
click at [1043, 42] on icon at bounding box center [1043, 45] width 21 height 21
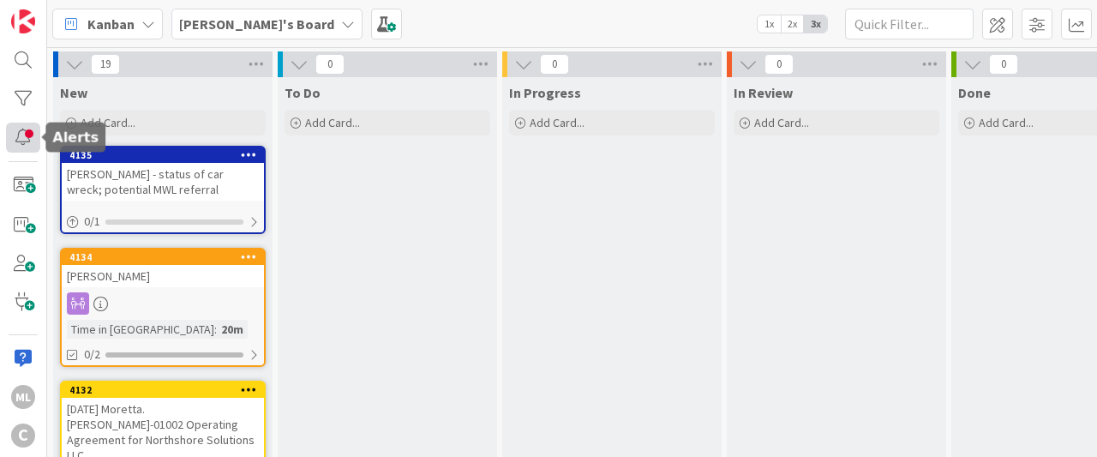
click at [21, 138] on div at bounding box center [23, 138] width 34 height 30
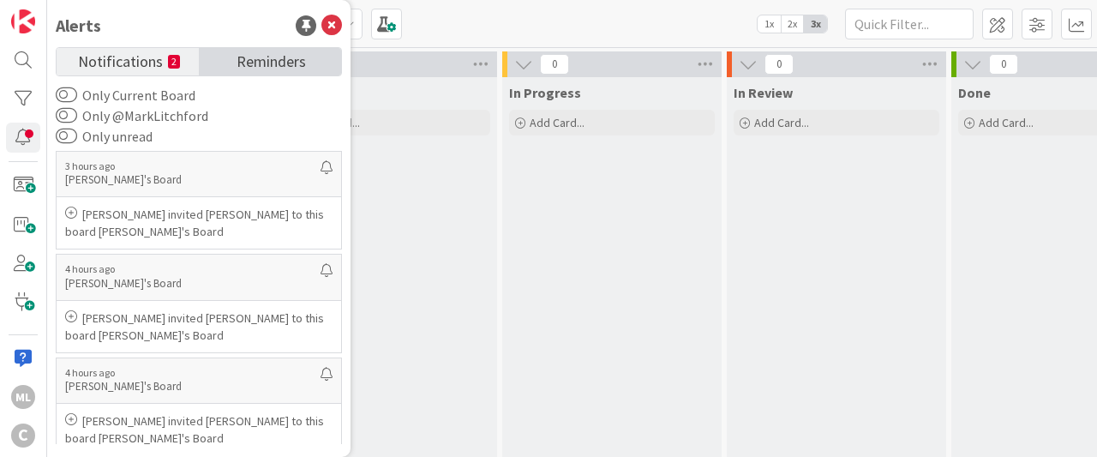
click at [282, 62] on span "Reminders" at bounding box center [271, 60] width 69 height 24
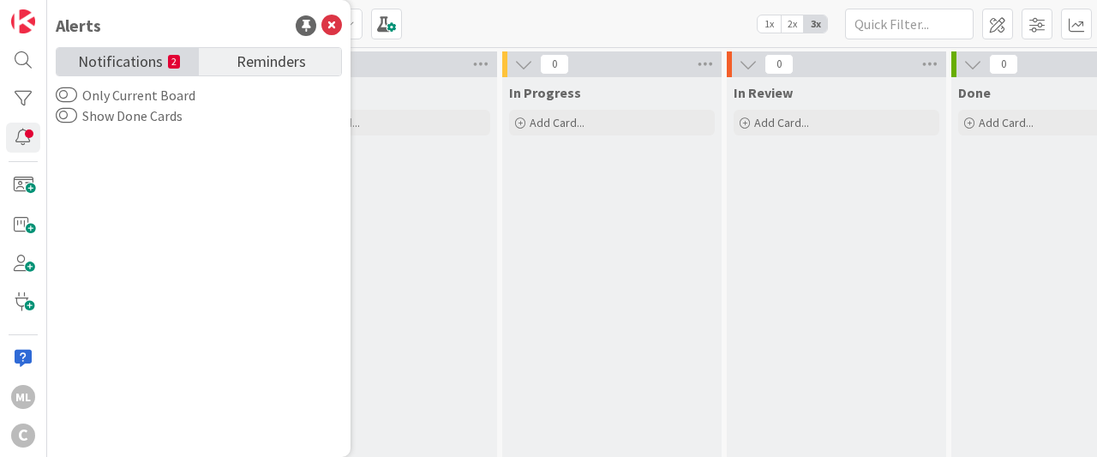
click at [148, 54] on span "Notifications" at bounding box center [120, 60] width 85 height 24
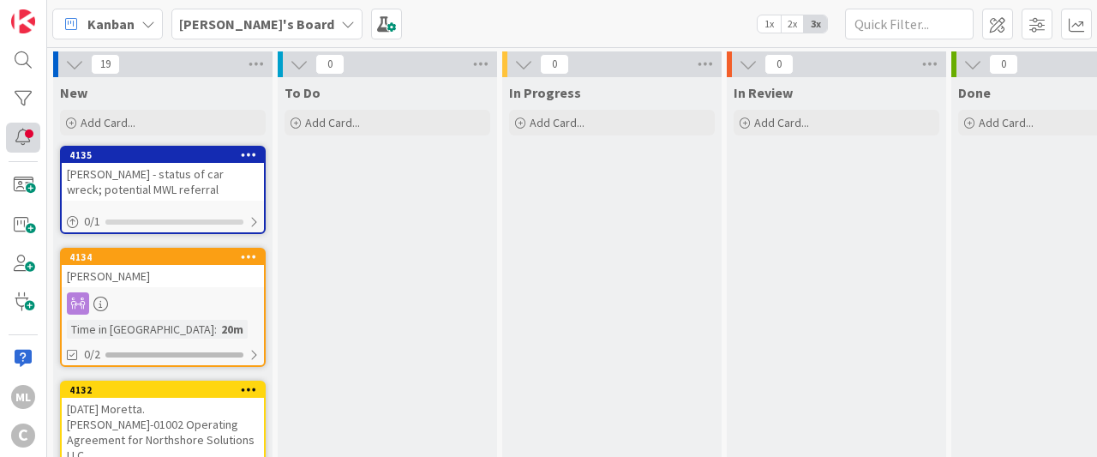
click at [21, 136] on div at bounding box center [23, 138] width 34 height 30
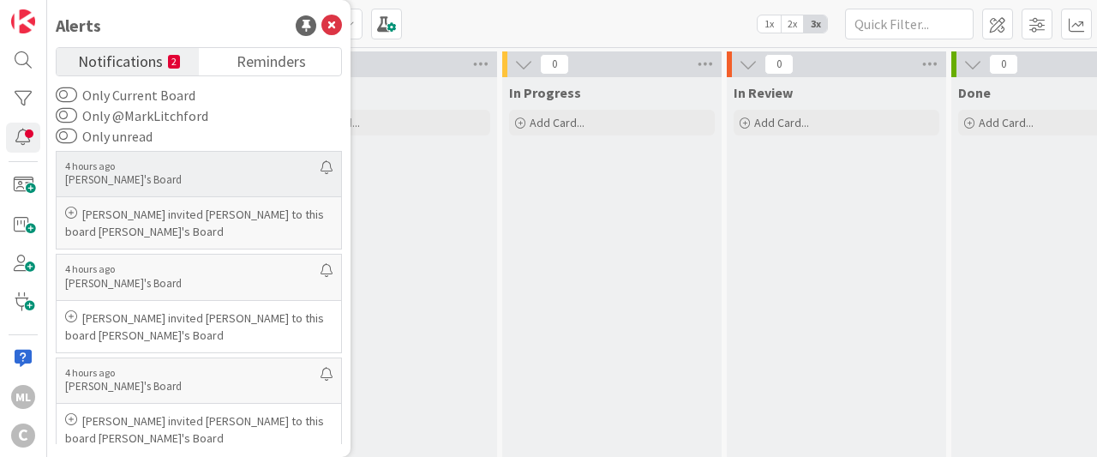
scroll to position [167, 0]
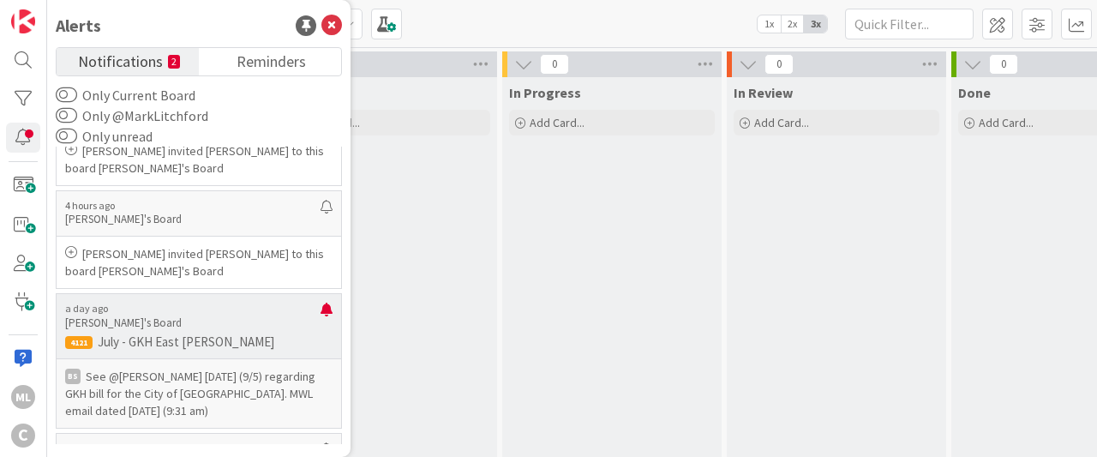
click at [162, 320] on p "[PERSON_NAME]'s Board" at bounding box center [192, 322] width 255 height 15
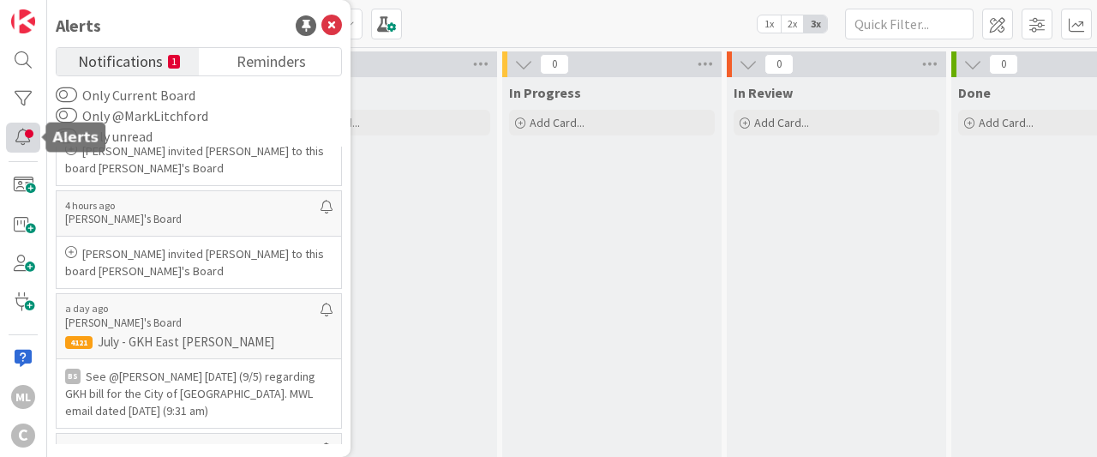
click at [24, 143] on div at bounding box center [23, 138] width 34 height 30
click at [136, 57] on span "Notifications" at bounding box center [120, 60] width 85 height 24
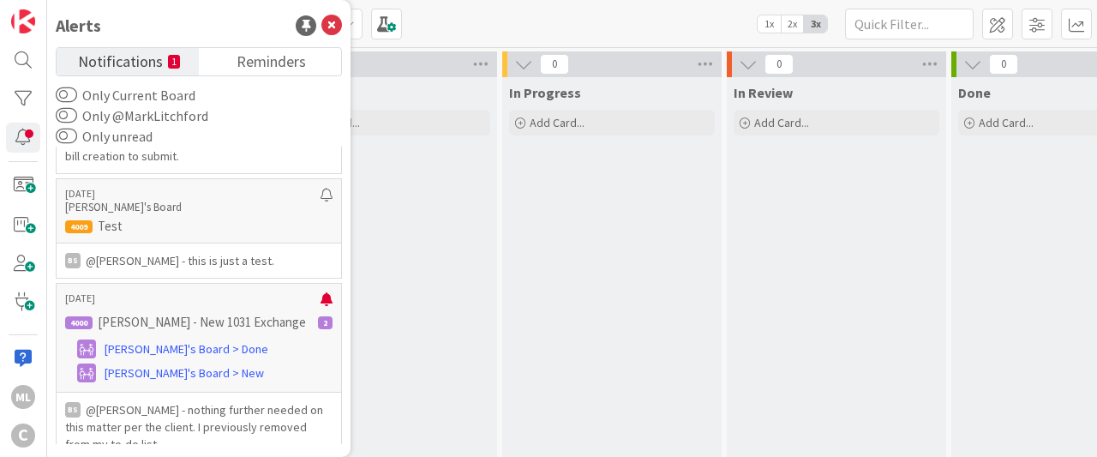
scroll to position [1128, 0]
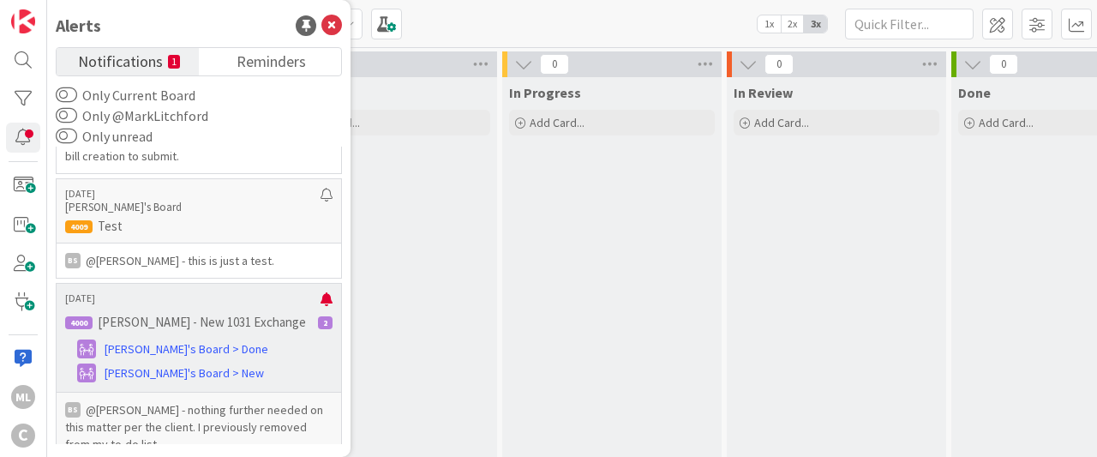
click at [230, 314] on p "[PERSON_NAME] - New 1031 Exchange" at bounding box center [202, 321] width 208 height 15
click at [145, 340] on span "[PERSON_NAME]'s Board > Done" at bounding box center [187, 349] width 164 height 18
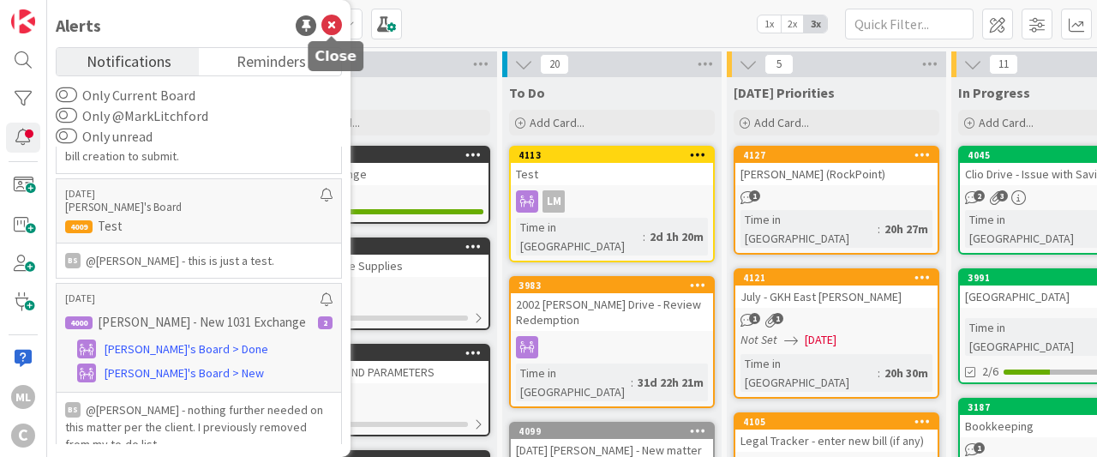
click at [332, 26] on icon at bounding box center [331, 25] width 21 height 21
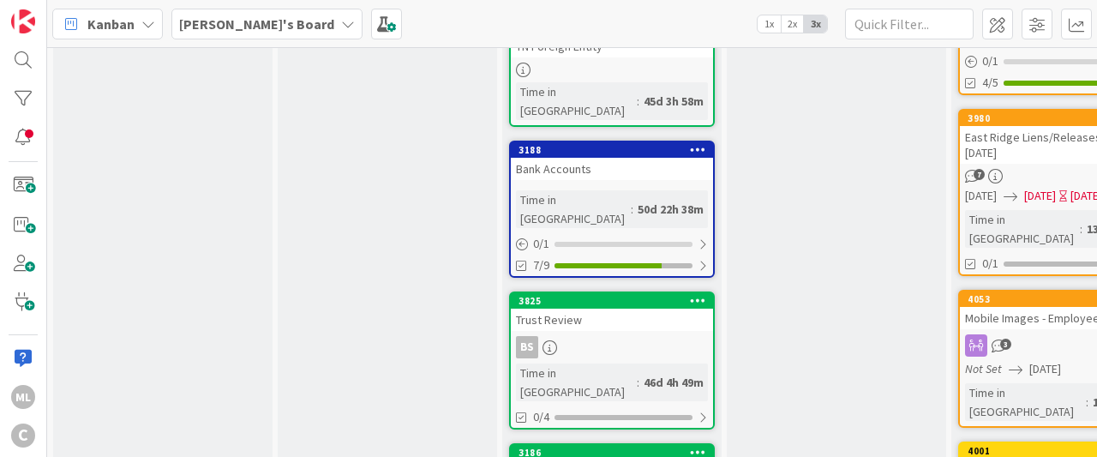
scroll to position [916, 0]
